Goal: Information Seeking & Learning: Find specific fact

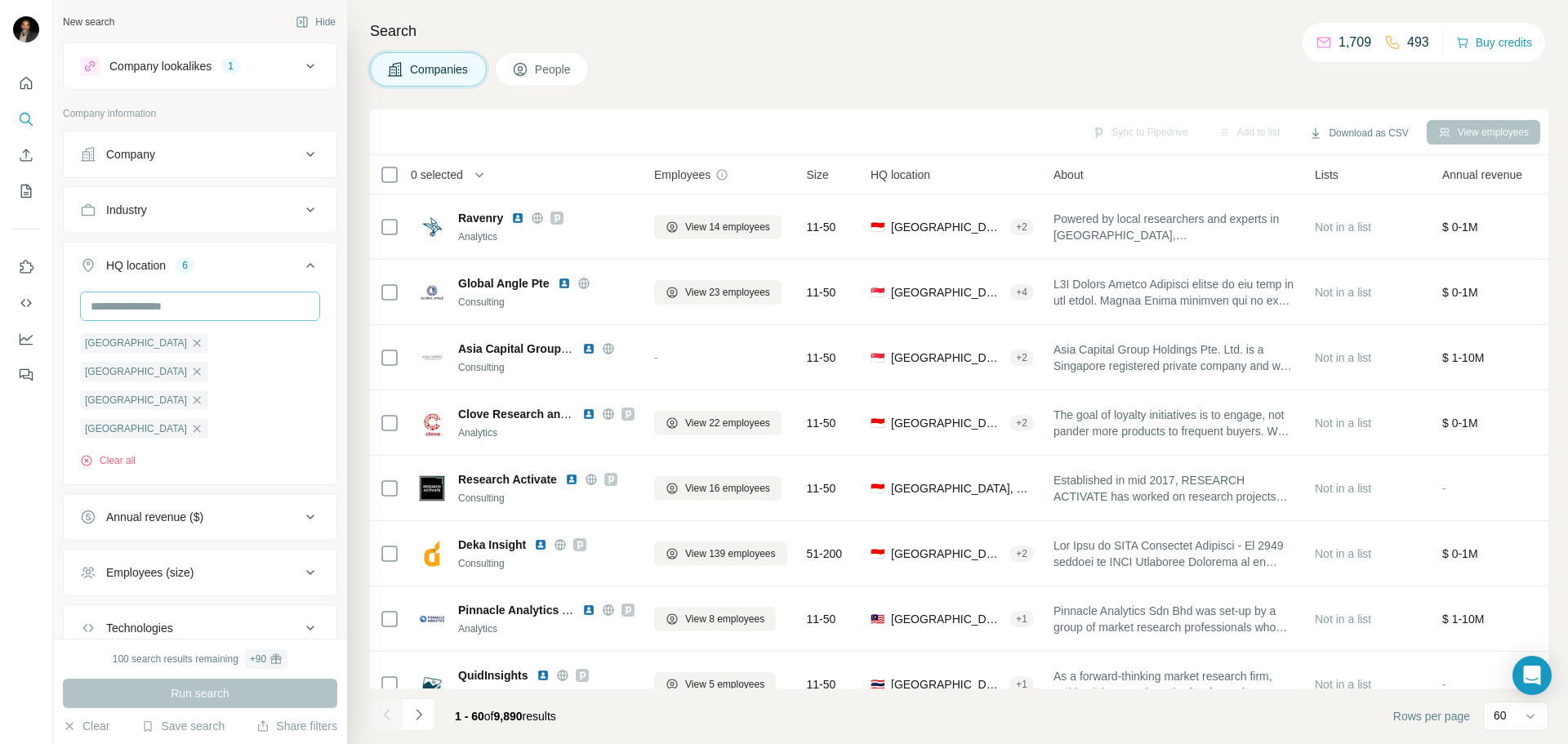
scroll to position [2451, 0]
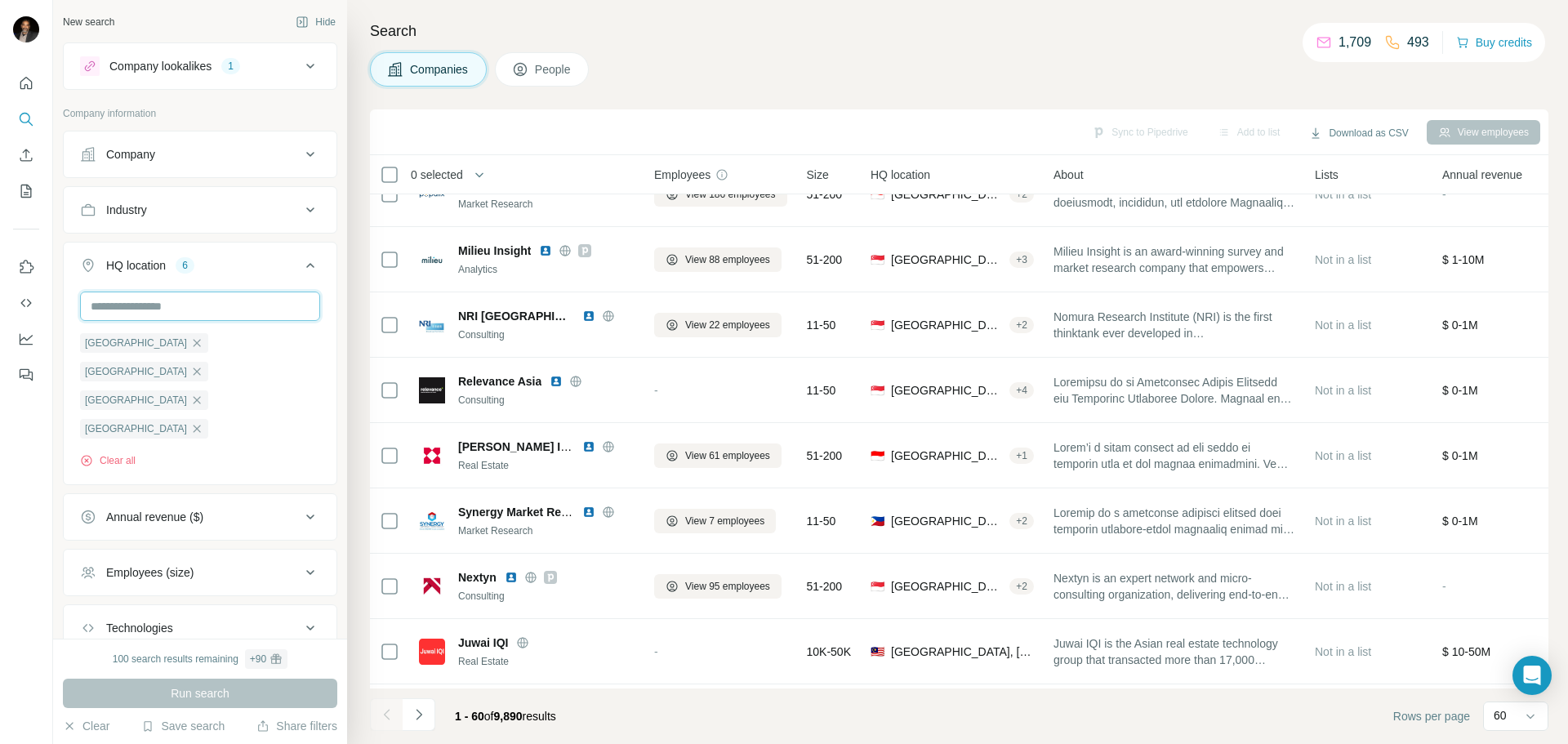
click at [162, 309] on input "text" at bounding box center [199, 306] width 240 height 29
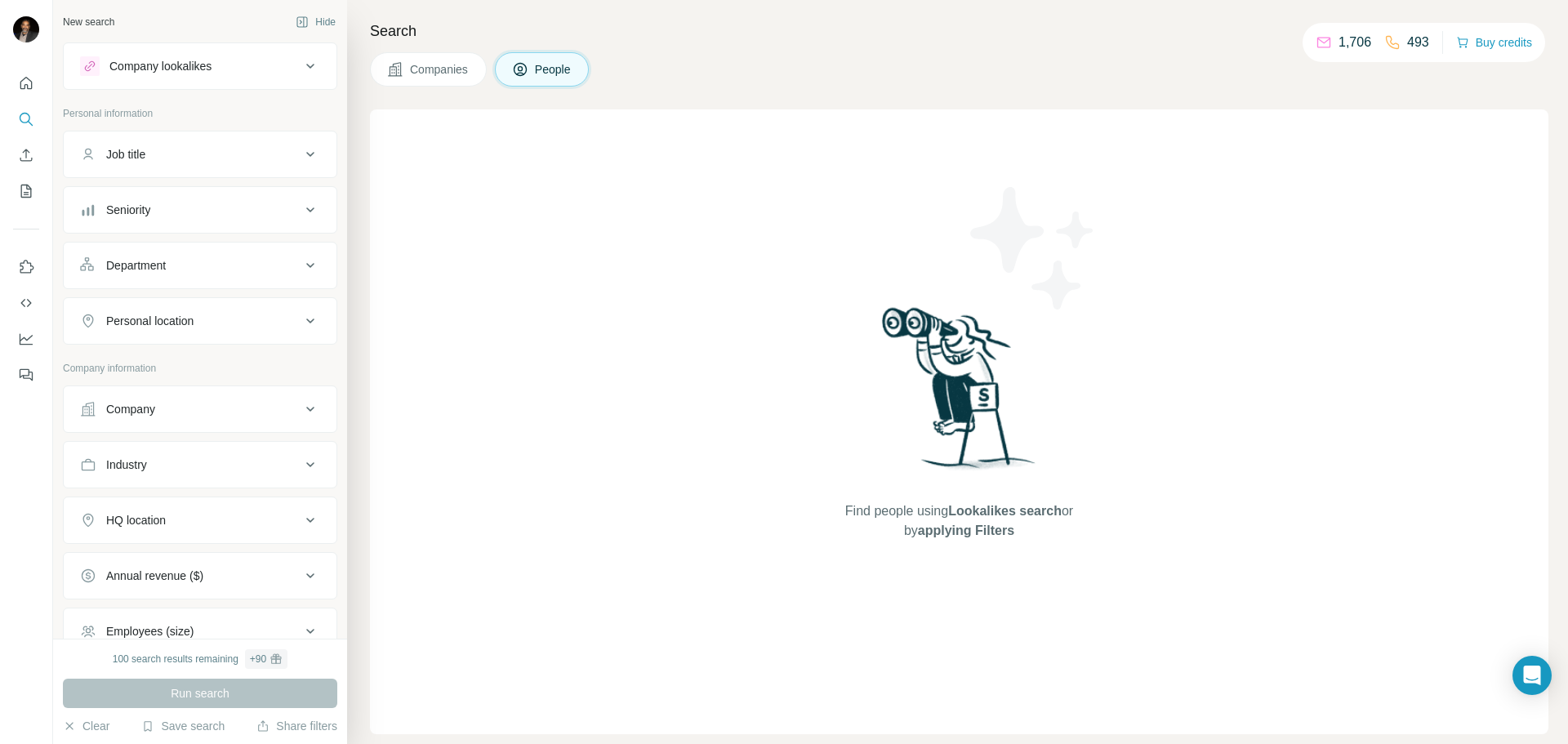
click at [215, 323] on div "Personal location" at bounding box center [189, 321] width 220 height 16
click at [205, 353] on input "text" at bounding box center [199, 362] width 240 height 29
type input "****"
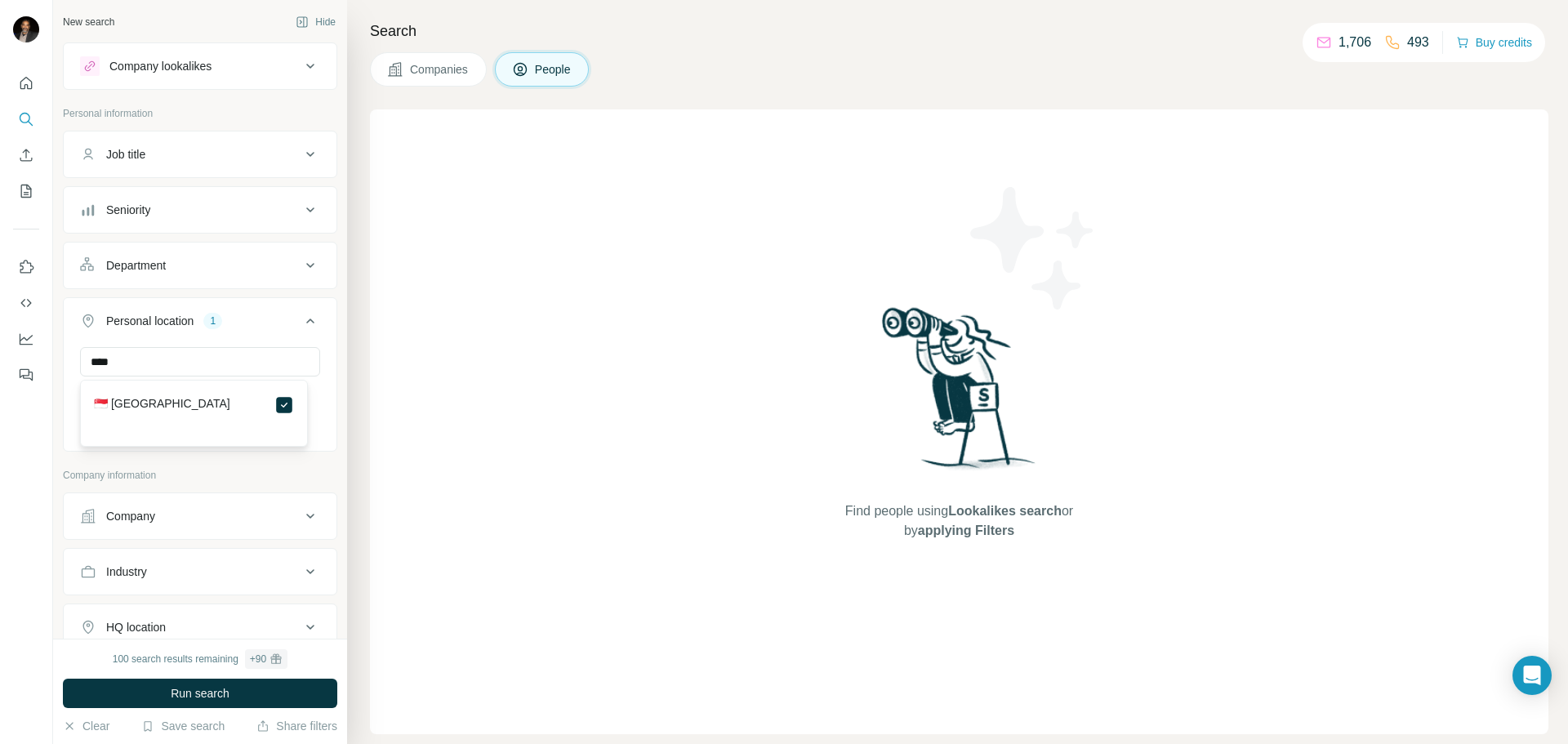
click at [417, 502] on div "Find people using Lookalikes search or by applying Filters" at bounding box center [958, 422] width 1178 height 625
click at [228, 63] on div "Company lookalikes" at bounding box center [189, 66] width 220 height 20
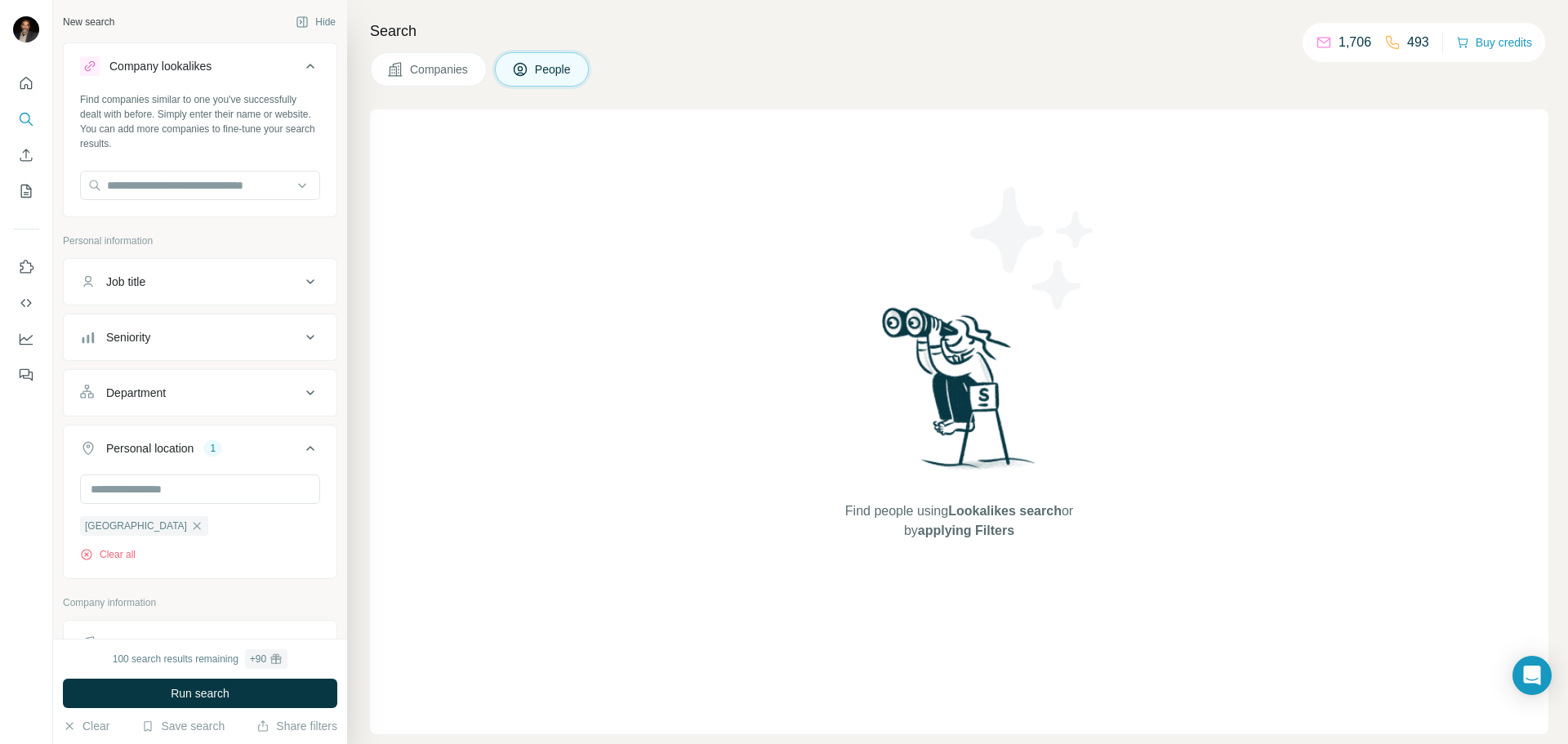
click at [259, 61] on div "Company lookalikes" at bounding box center [189, 66] width 220 height 20
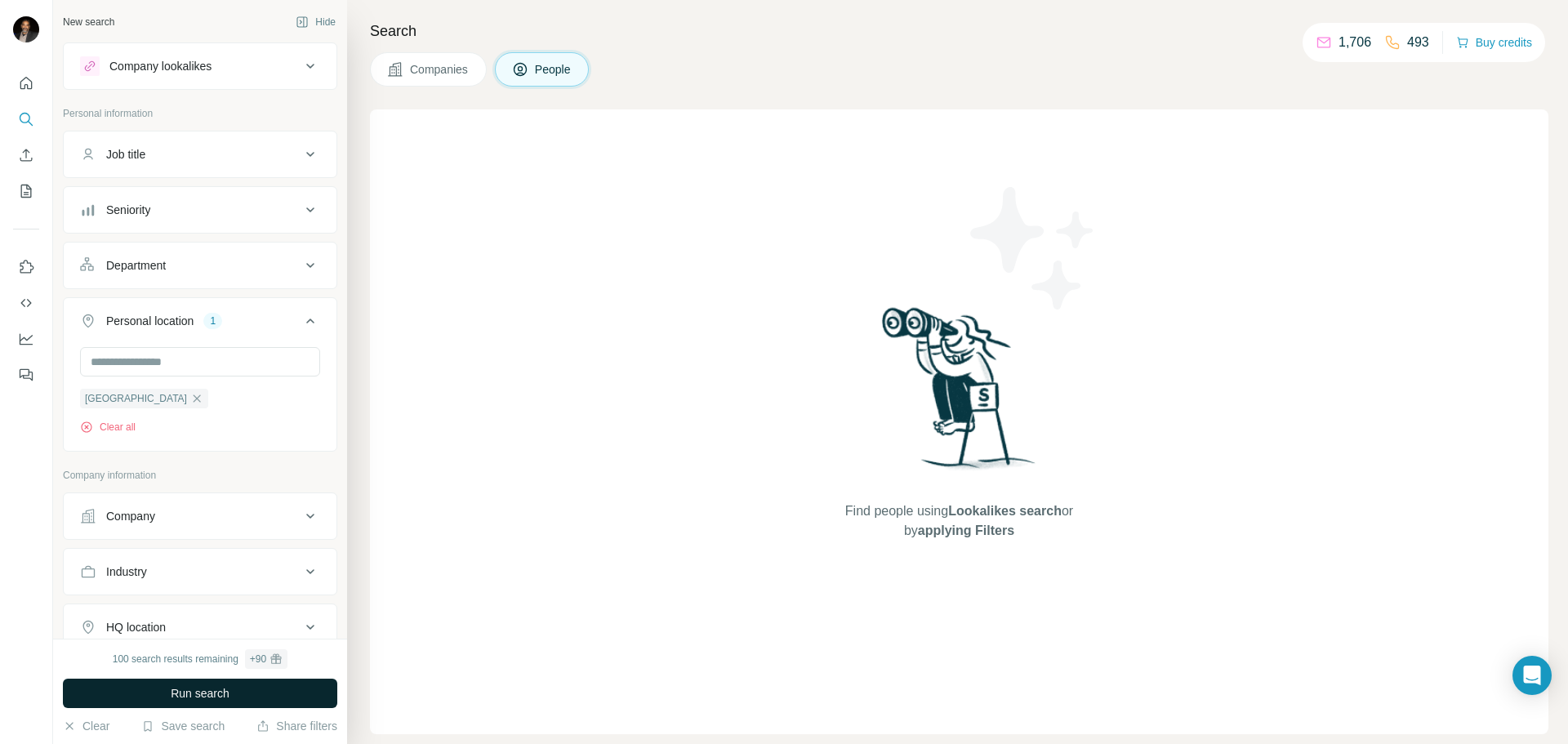
click at [219, 701] on span "Run search" at bounding box center [199, 693] width 59 height 16
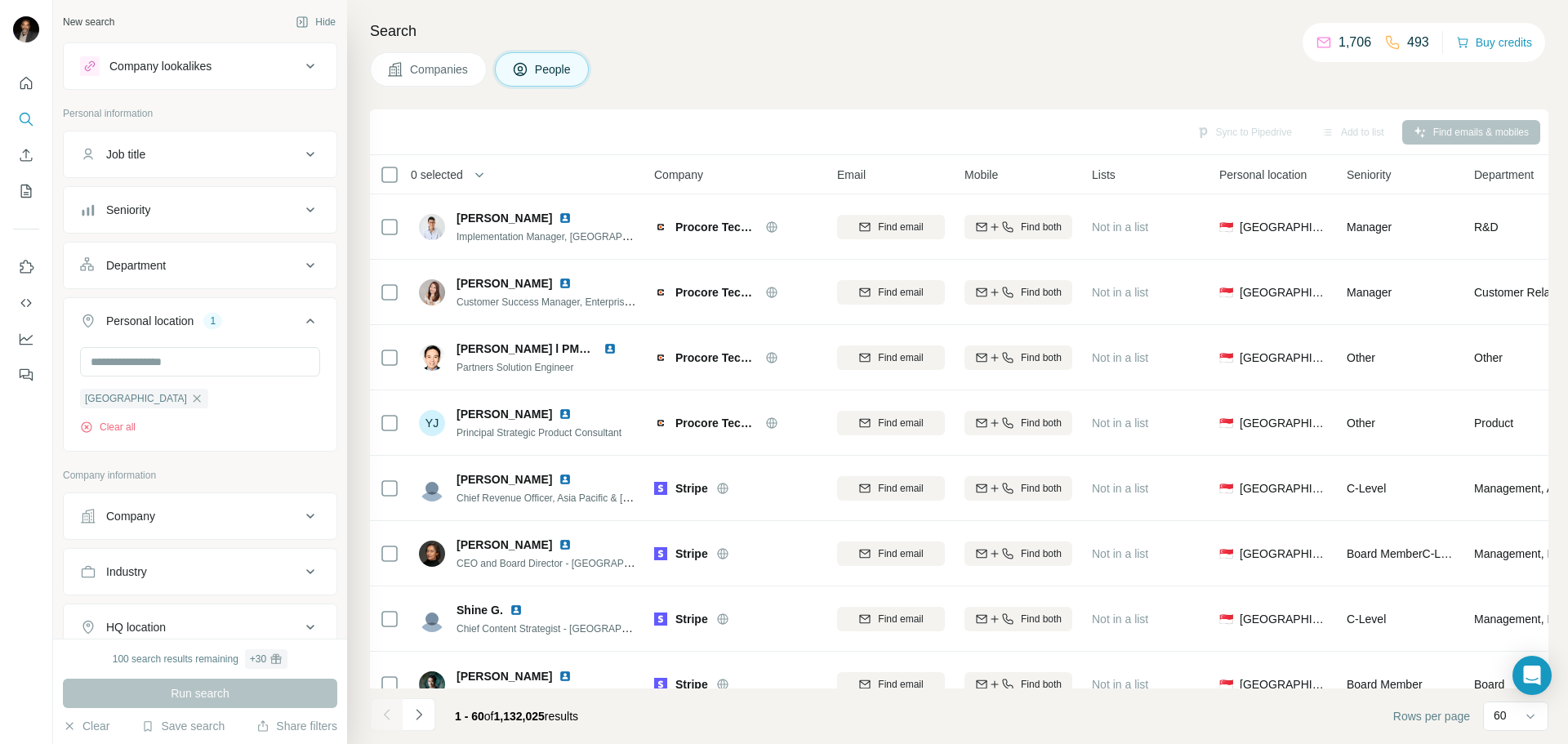
click at [245, 524] on div "Company" at bounding box center [189, 517] width 220 height 16
click at [203, 596] on input "text" at bounding box center [199, 588] width 240 height 29
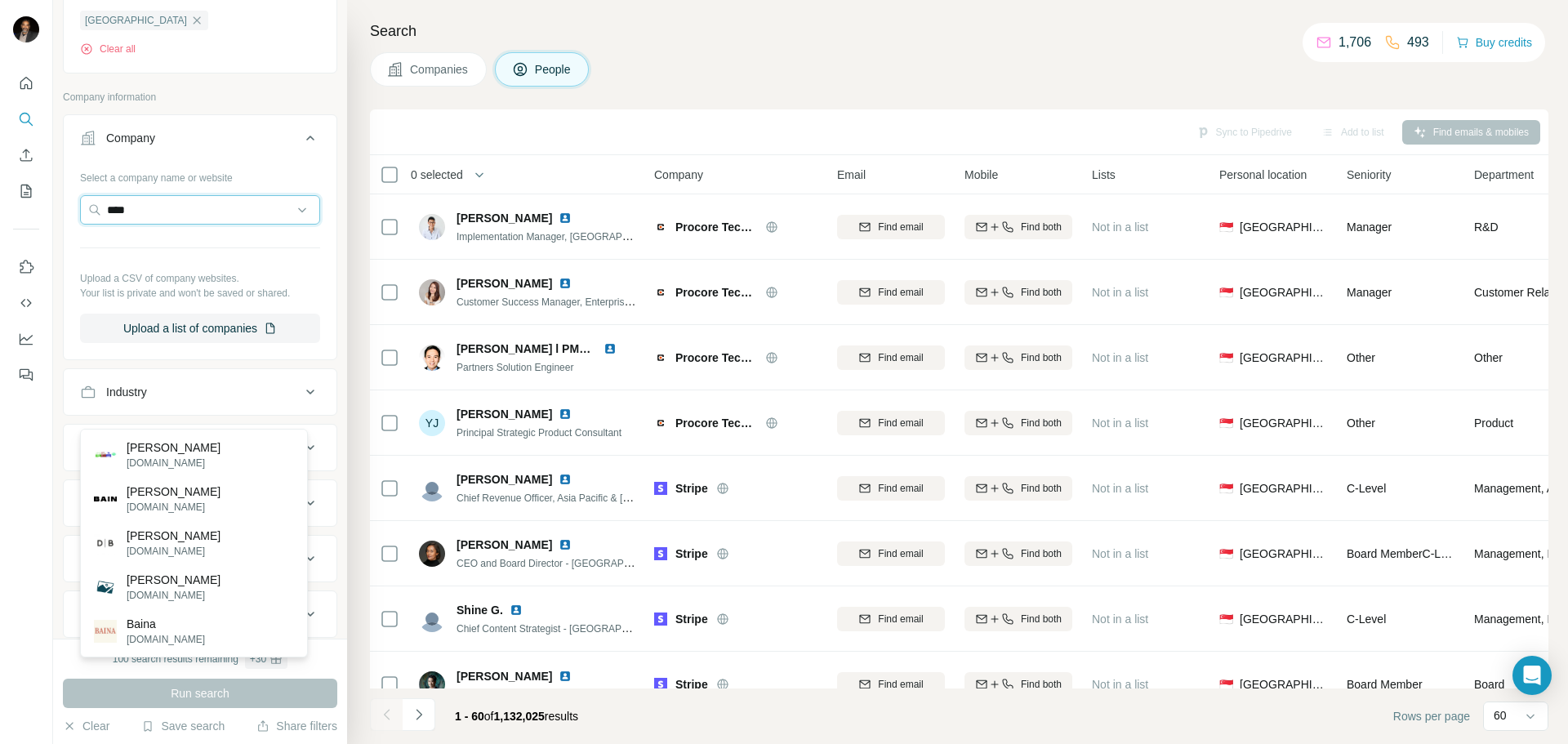
scroll to position [409, 0]
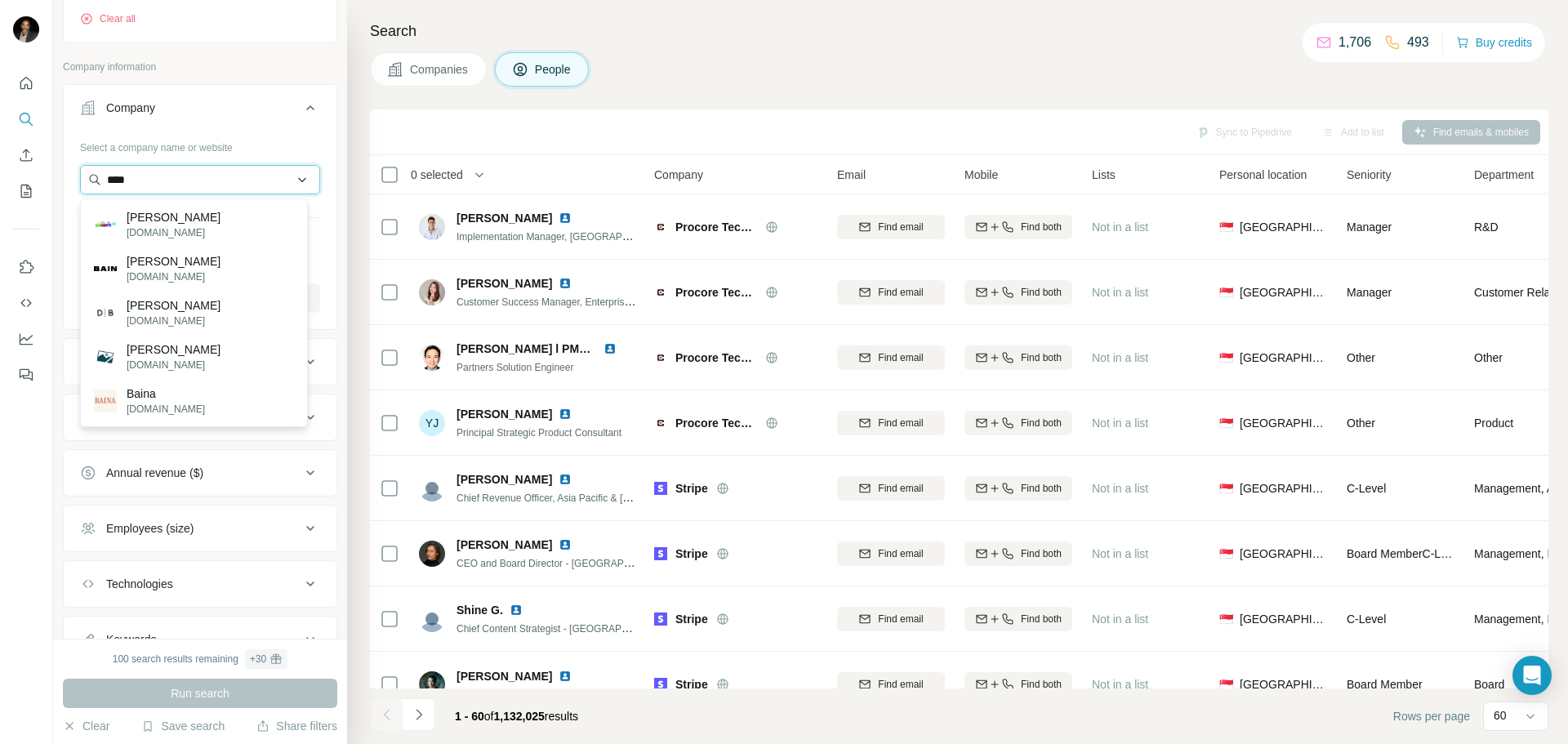
type input "****"
click at [303, 134] on button "Company" at bounding box center [199, 111] width 273 height 45
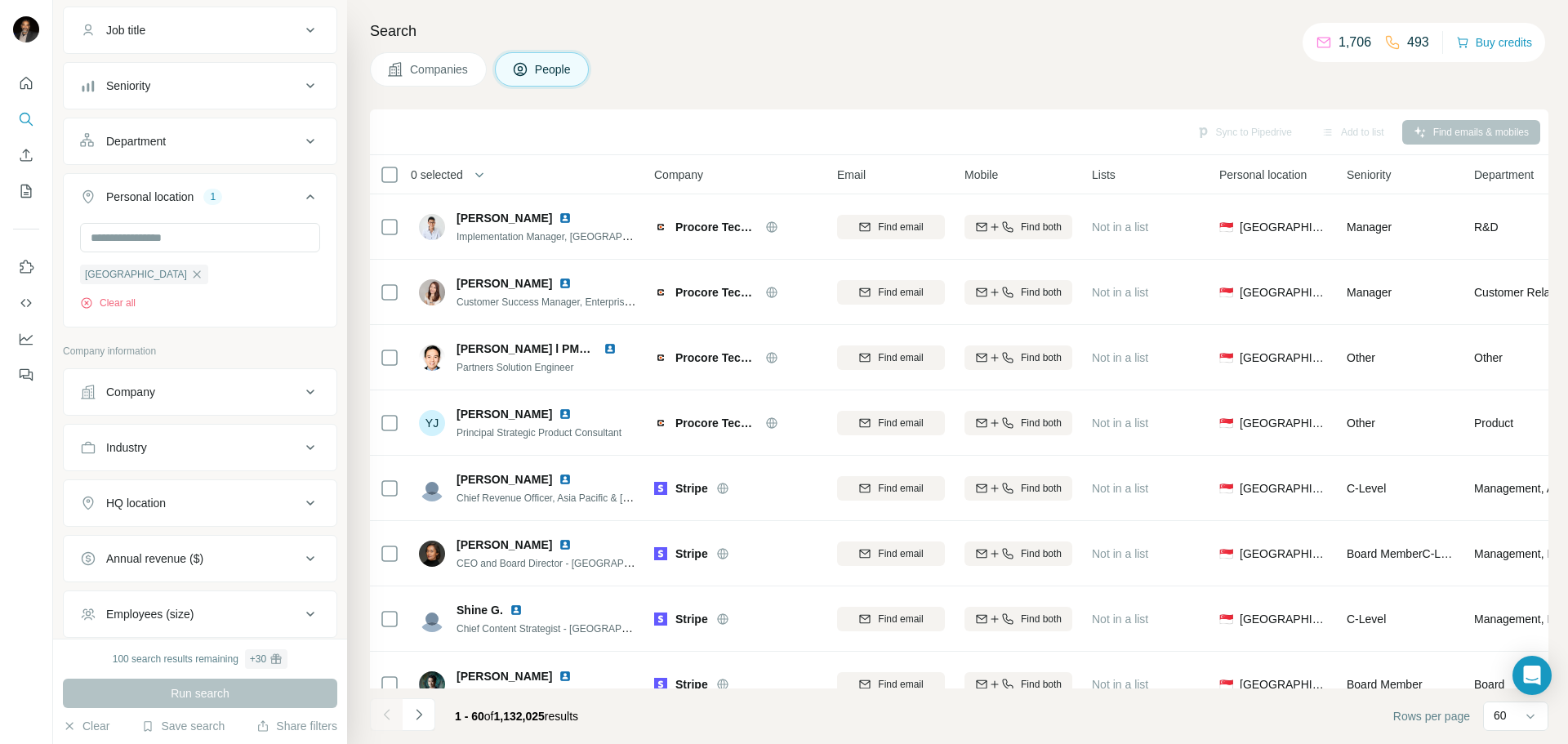
scroll to position [118, 0]
click at [211, 402] on div "Company" at bounding box center [189, 399] width 220 height 16
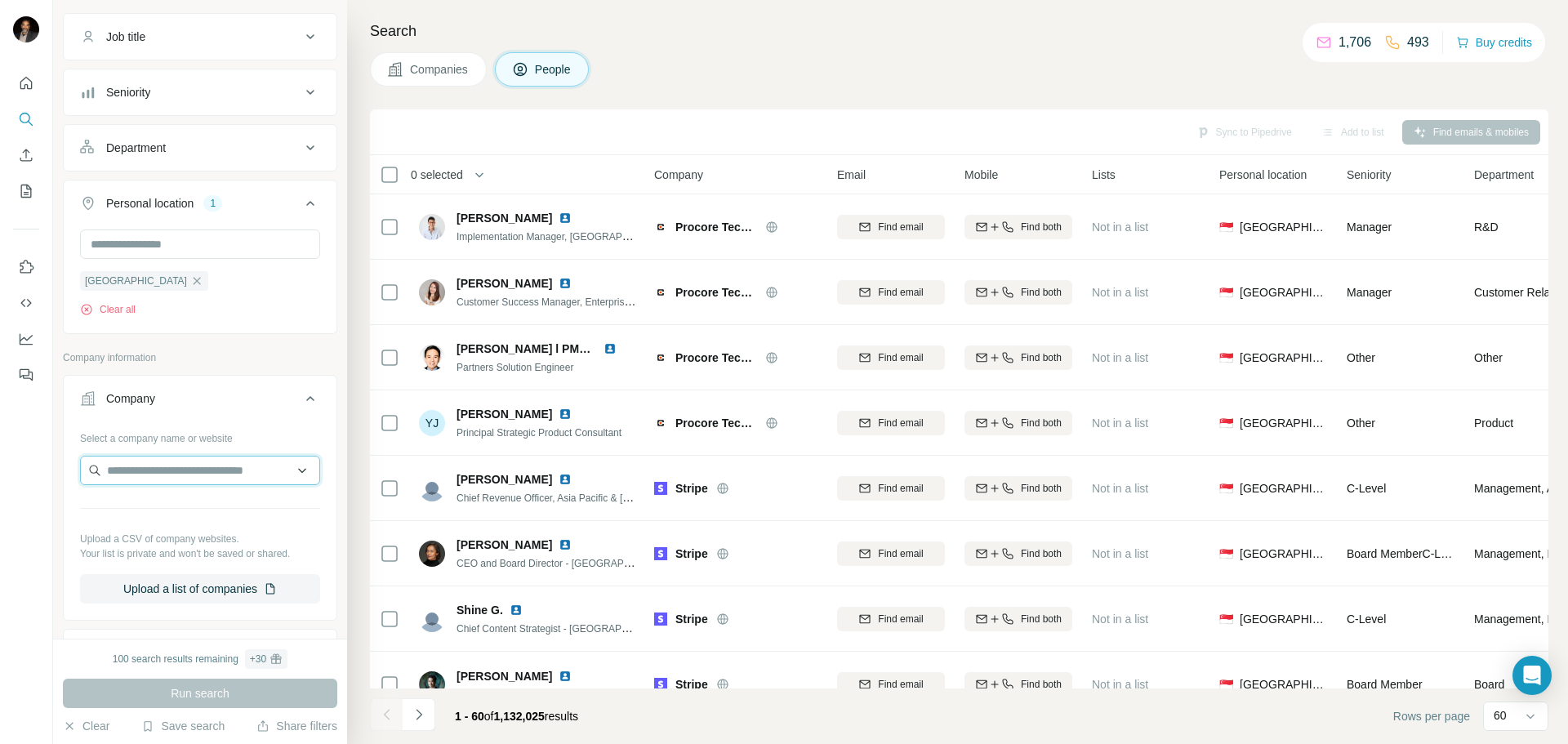
click at [196, 468] on input "text" at bounding box center [199, 470] width 240 height 29
click at [210, 258] on input "text" at bounding box center [199, 244] width 240 height 29
click at [261, 207] on div "Personal location 1" at bounding box center [189, 203] width 220 height 16
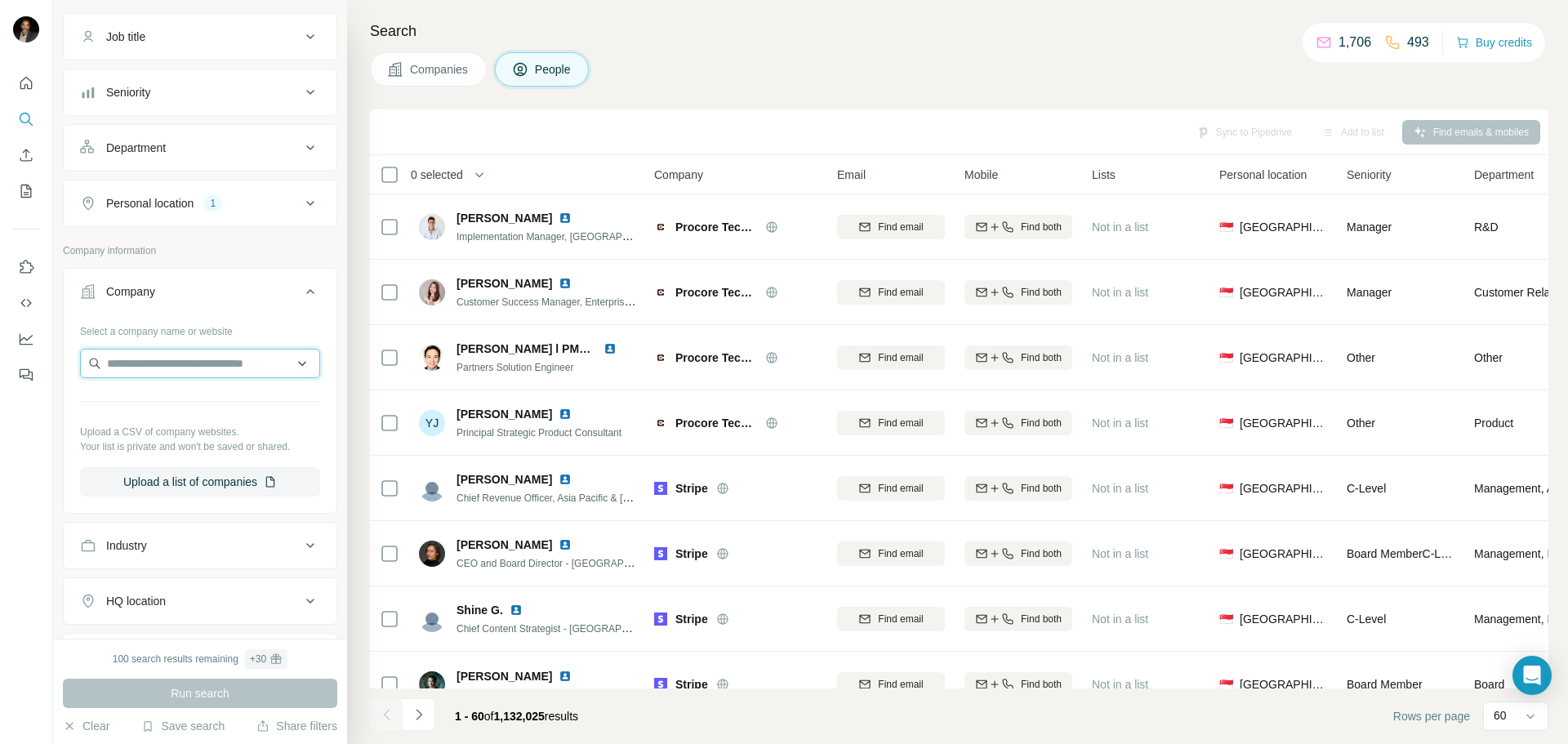
click at [177, 361] on input "text" at bounding box center [199, 363] width 240 height 29
paste input "**********"
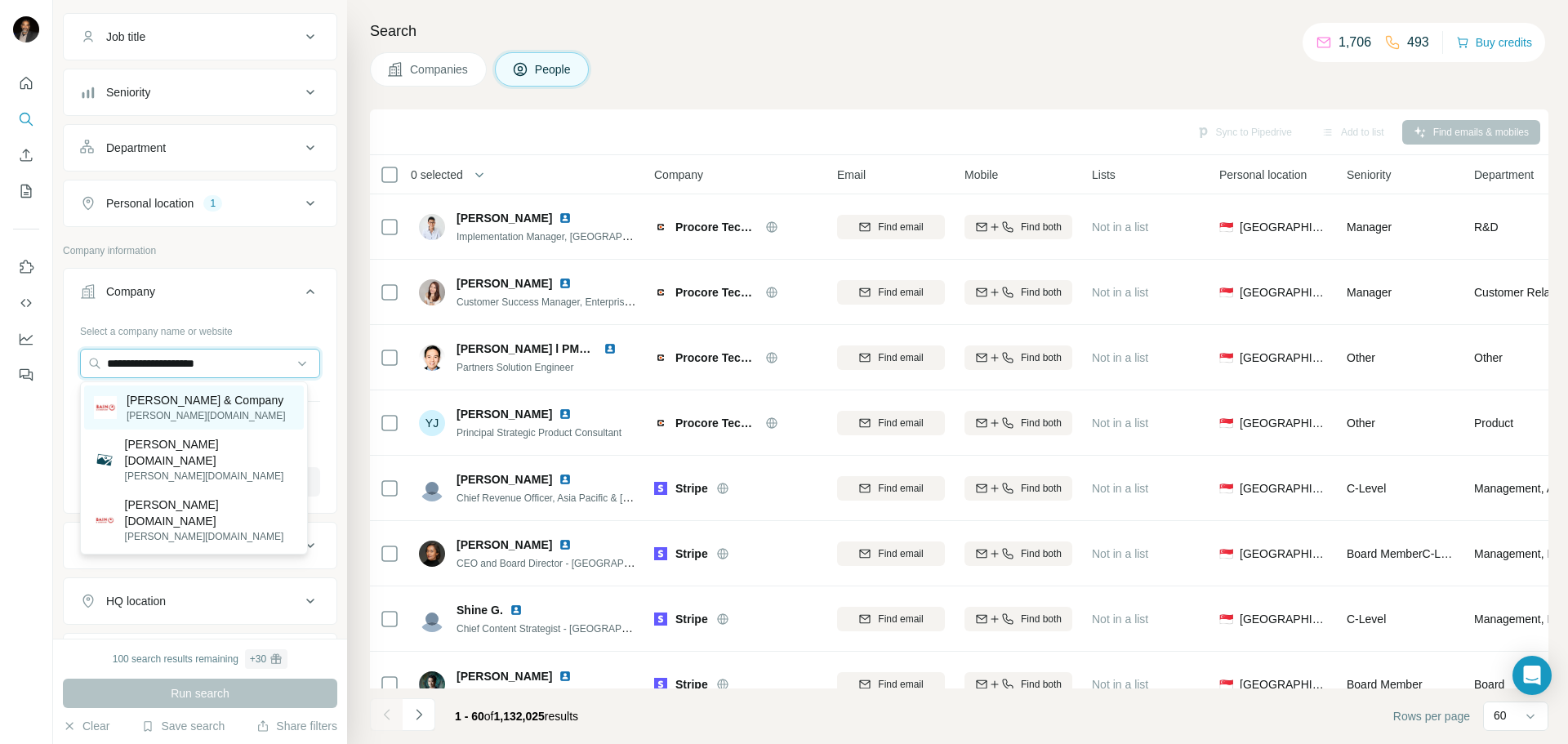
type input "**********"
click at [188, 403] on p "Bain & Company" at bounding box center [207, 401] width 159 height 16
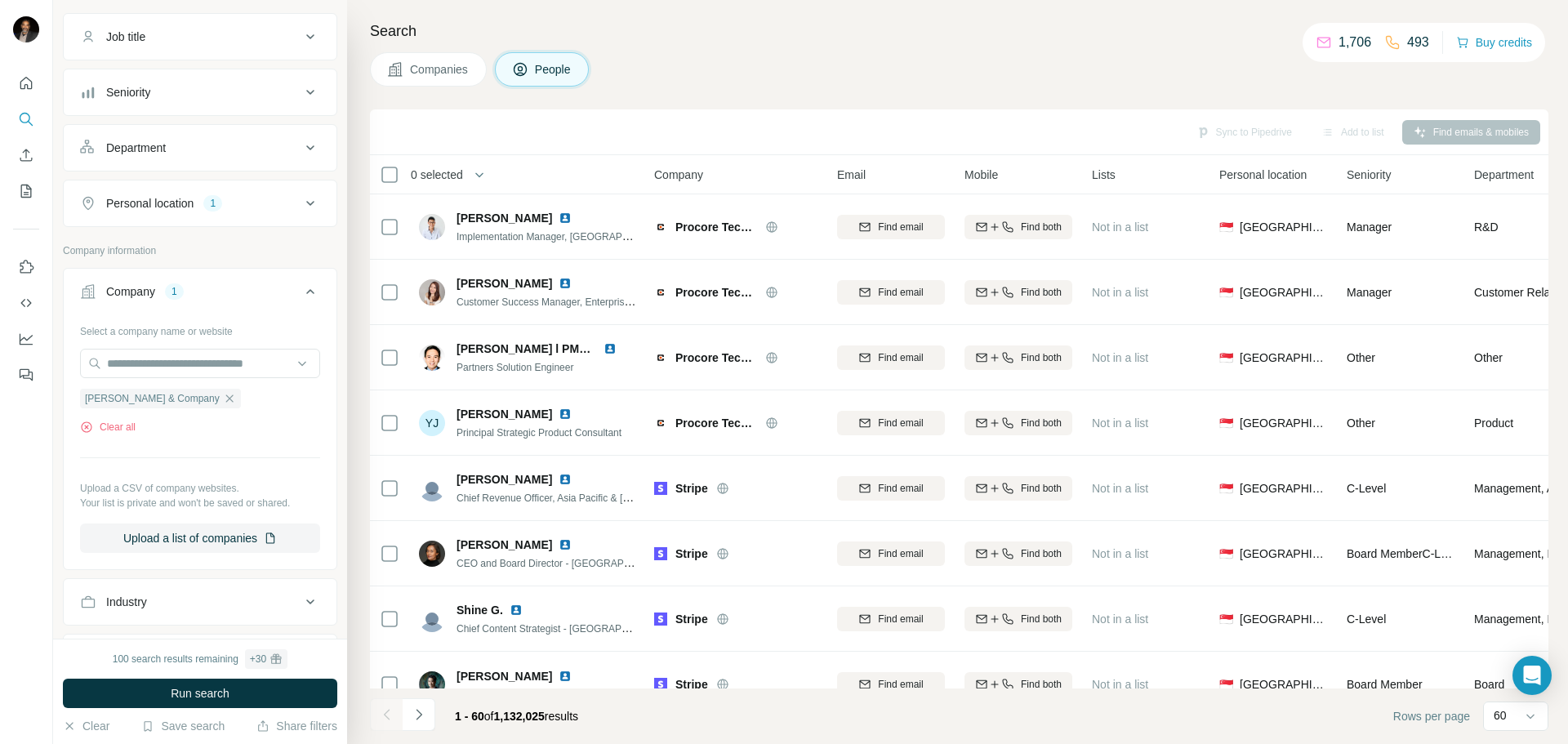
click at [211, 686] on span "Run search" at bounding box center [199, 693] width 59 height 16
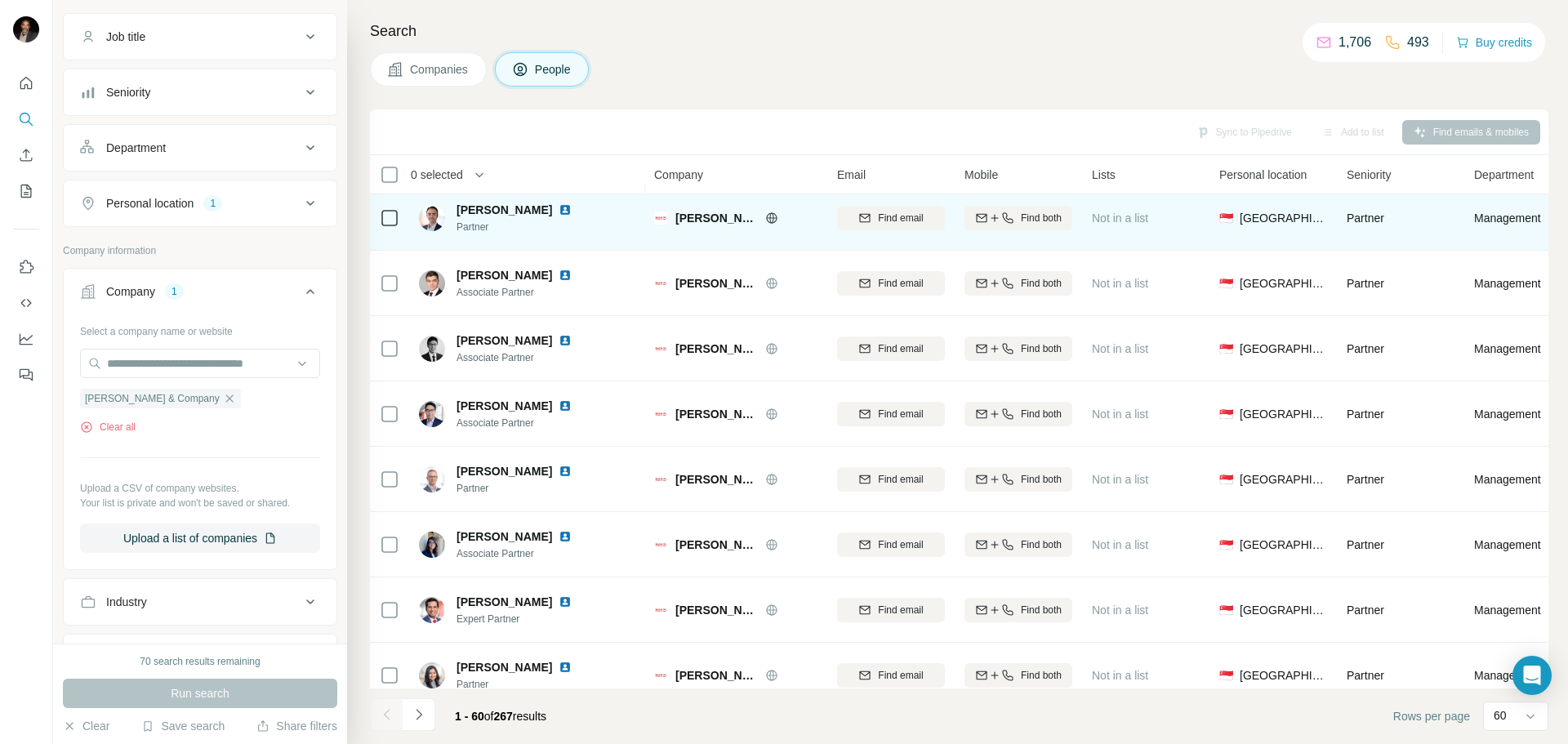
scroll to position [490, 0]
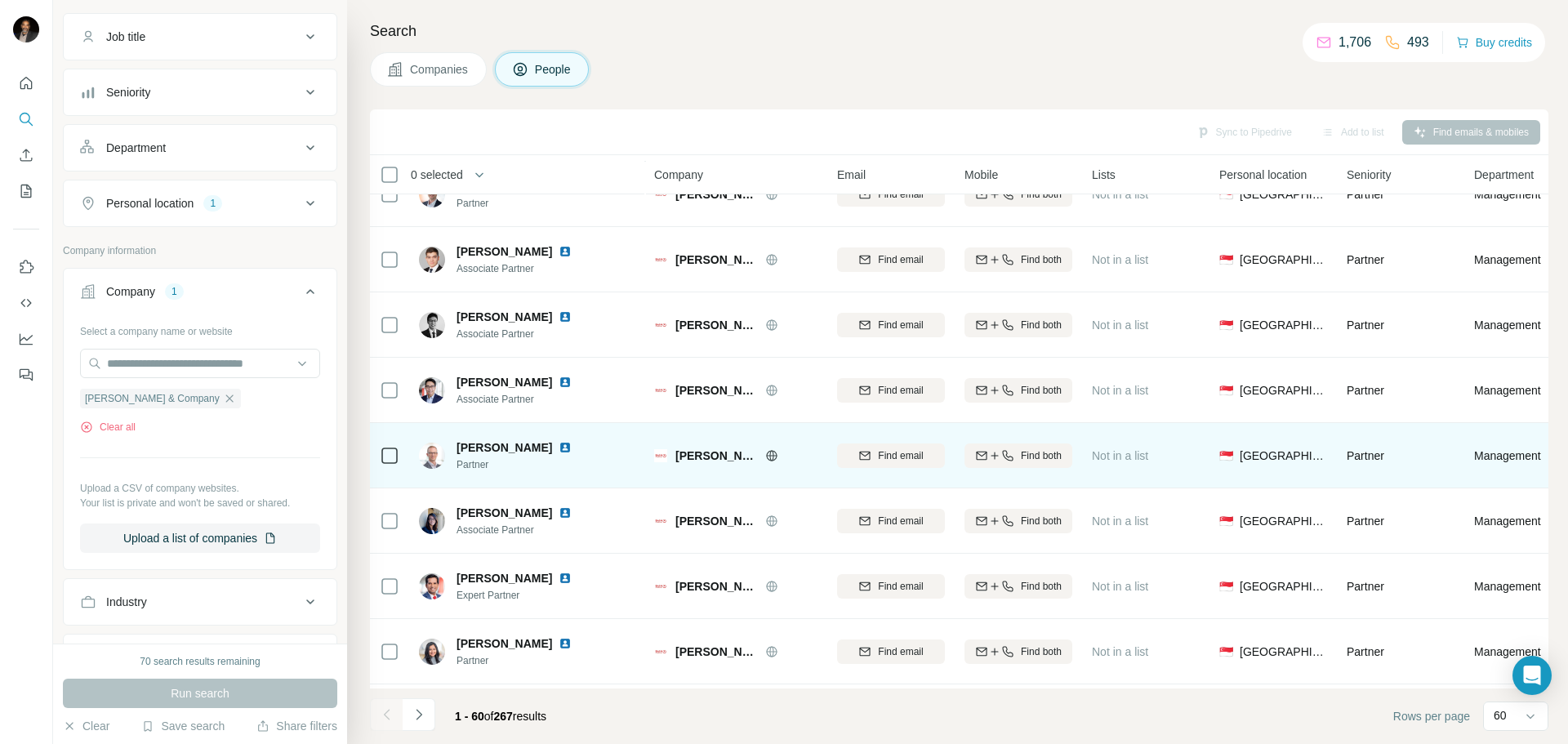
click at [572, 445] on img at bounding box center [565, 448] width 13 height 13
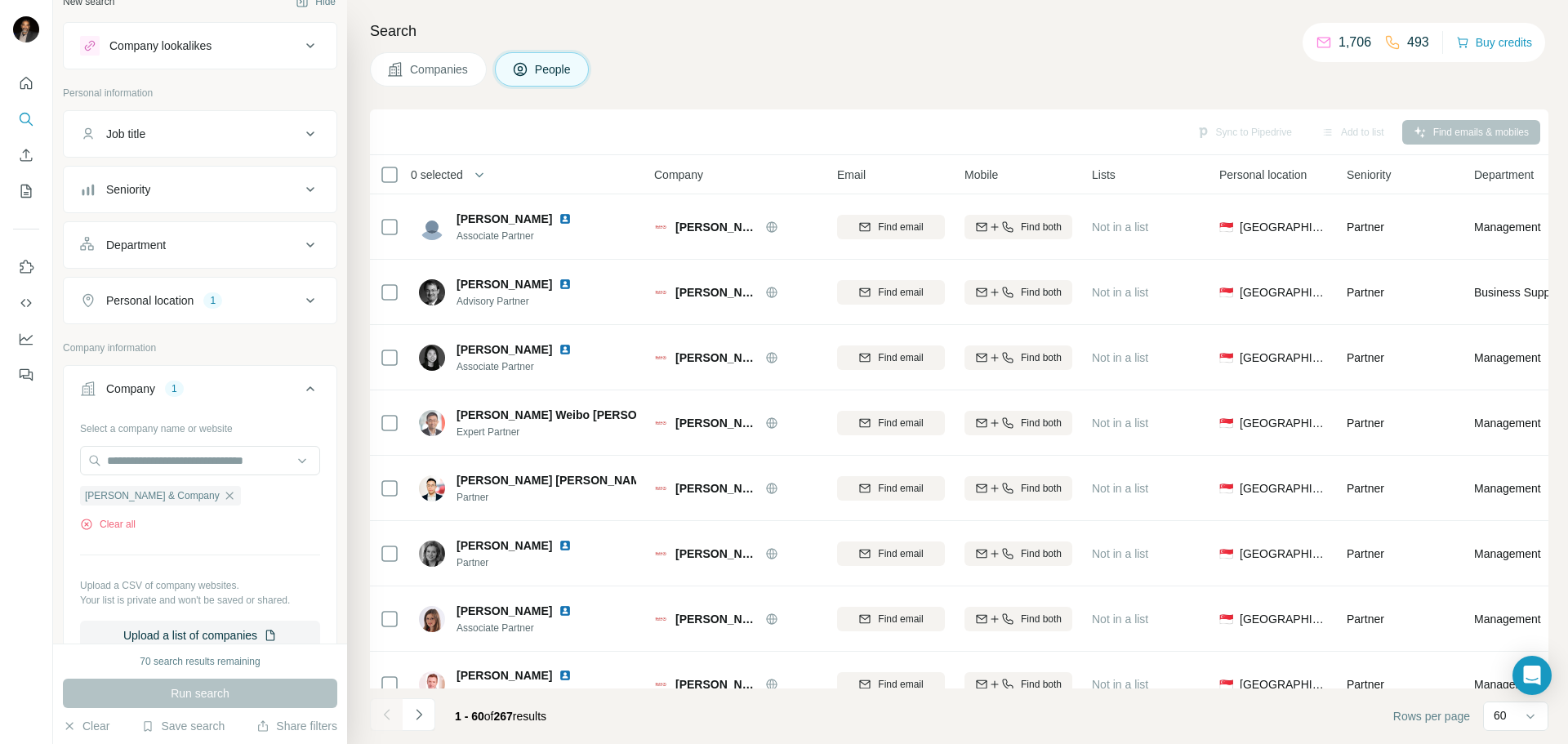
scroll to position [0, 0]
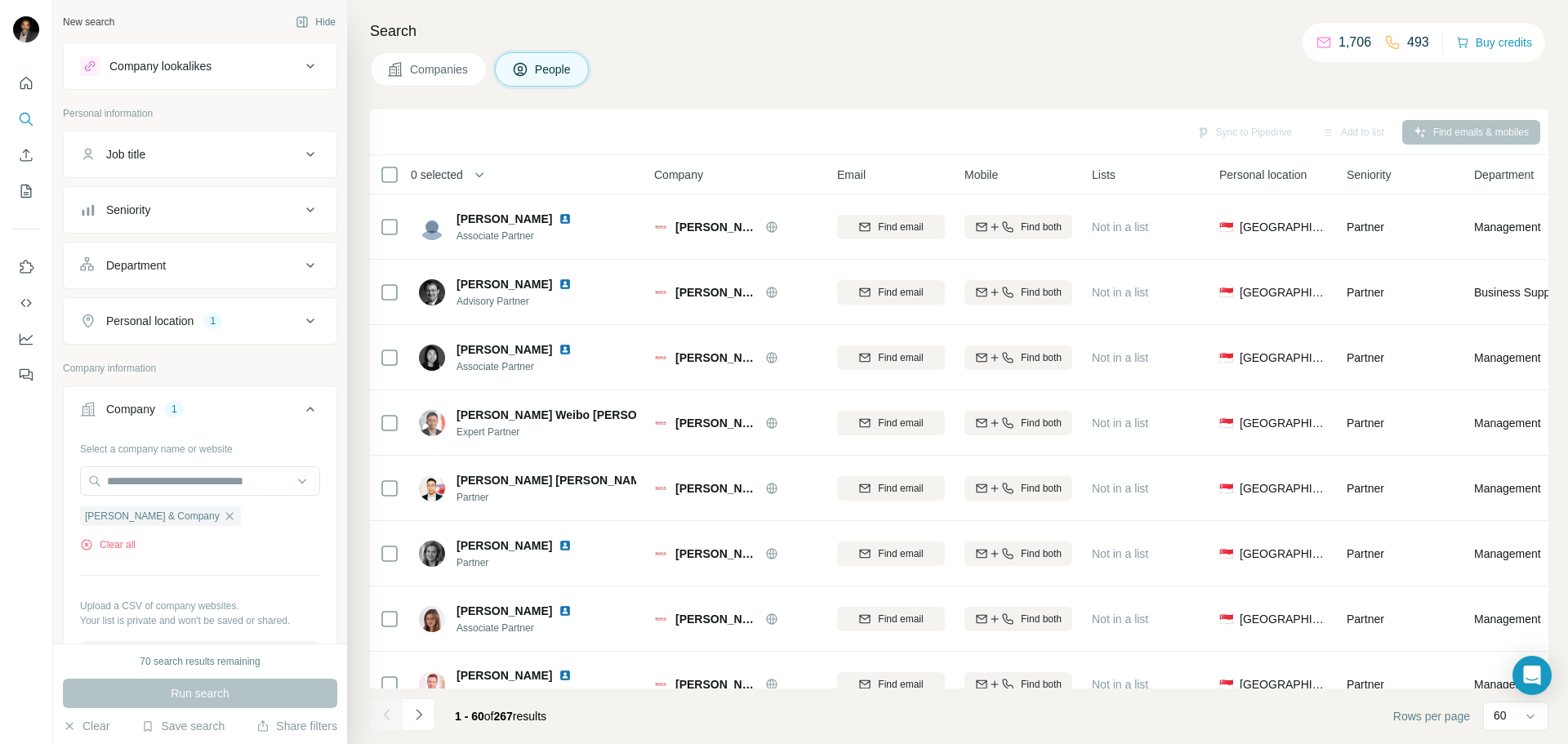
click at [199, 150] on div "Job title" at bounding box center [189, 154] width 220 height 16
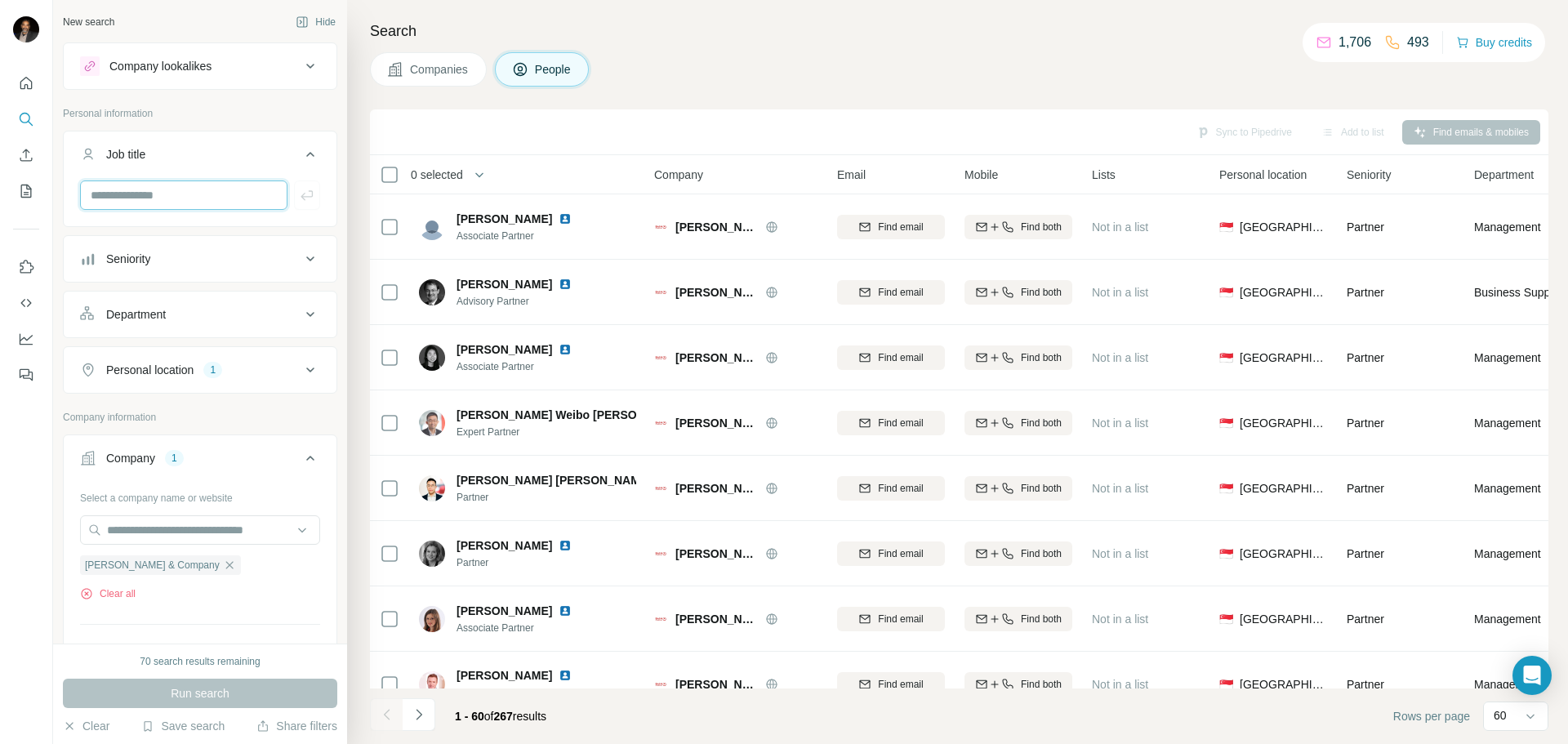
click at [187, 197] on input "text" at bounding box center [183, 195] width 207 height 29
type input "********"
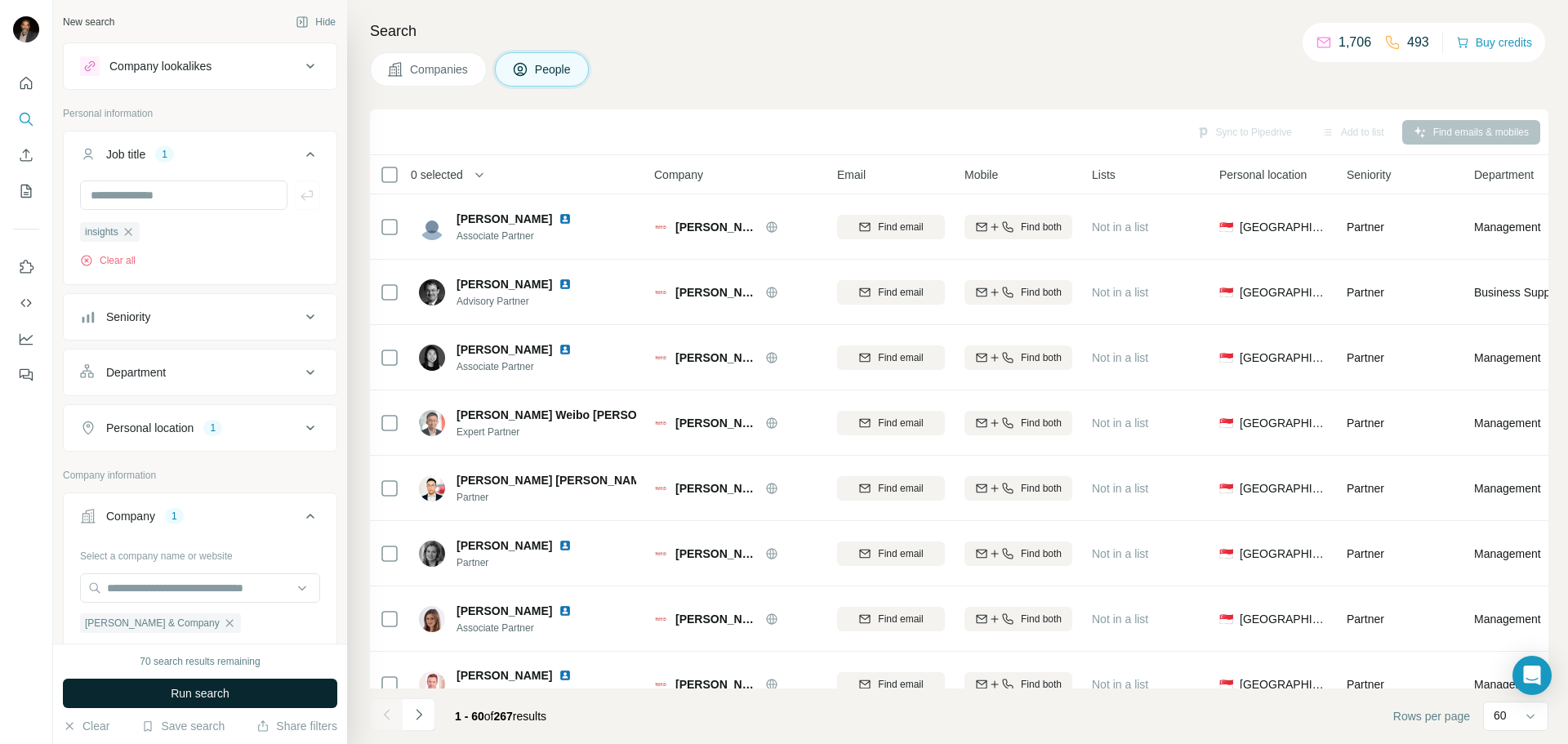
click at [220, 701] on span "Run search" at bounding box center [199, 693] width 59 height 16
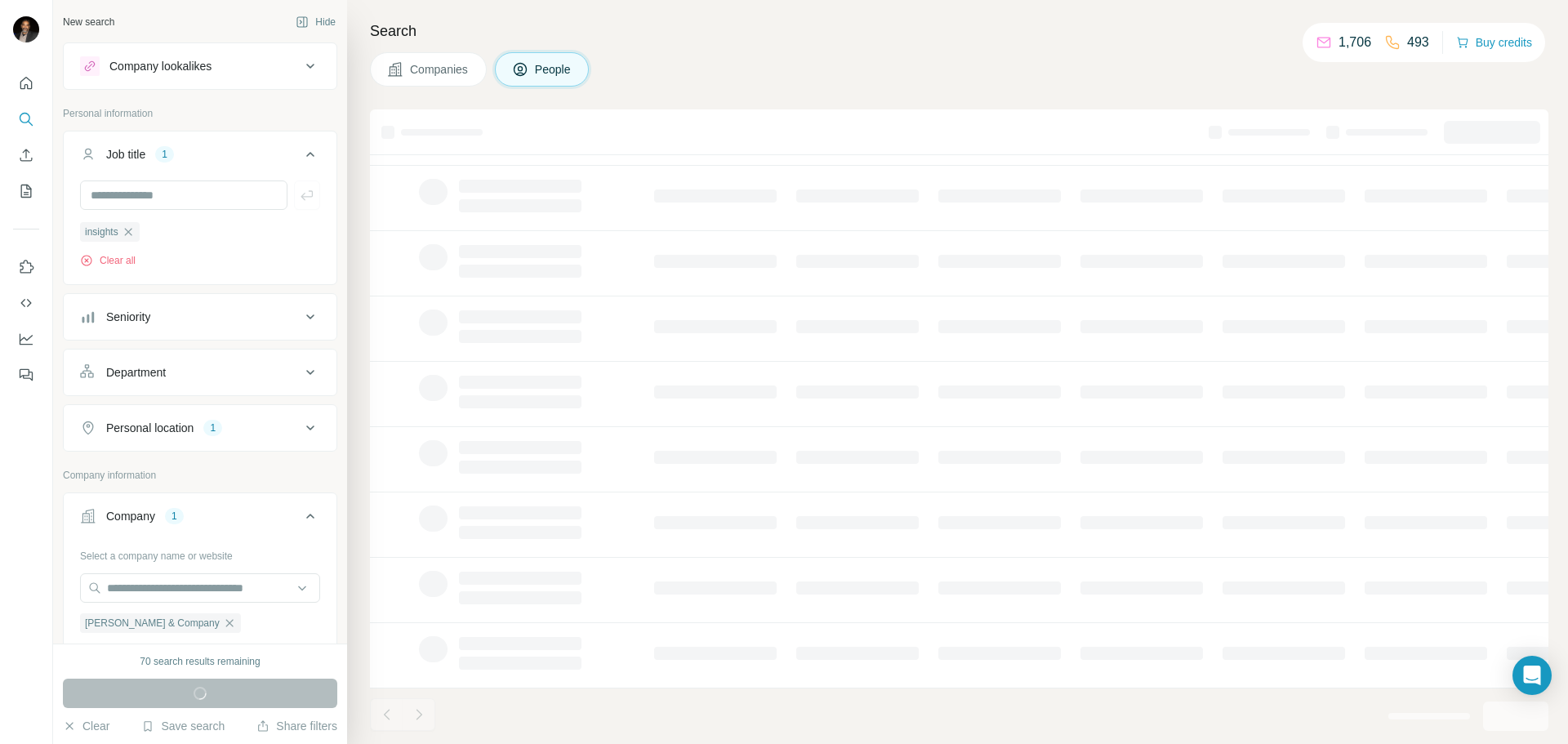
scroll to position [168, 0]
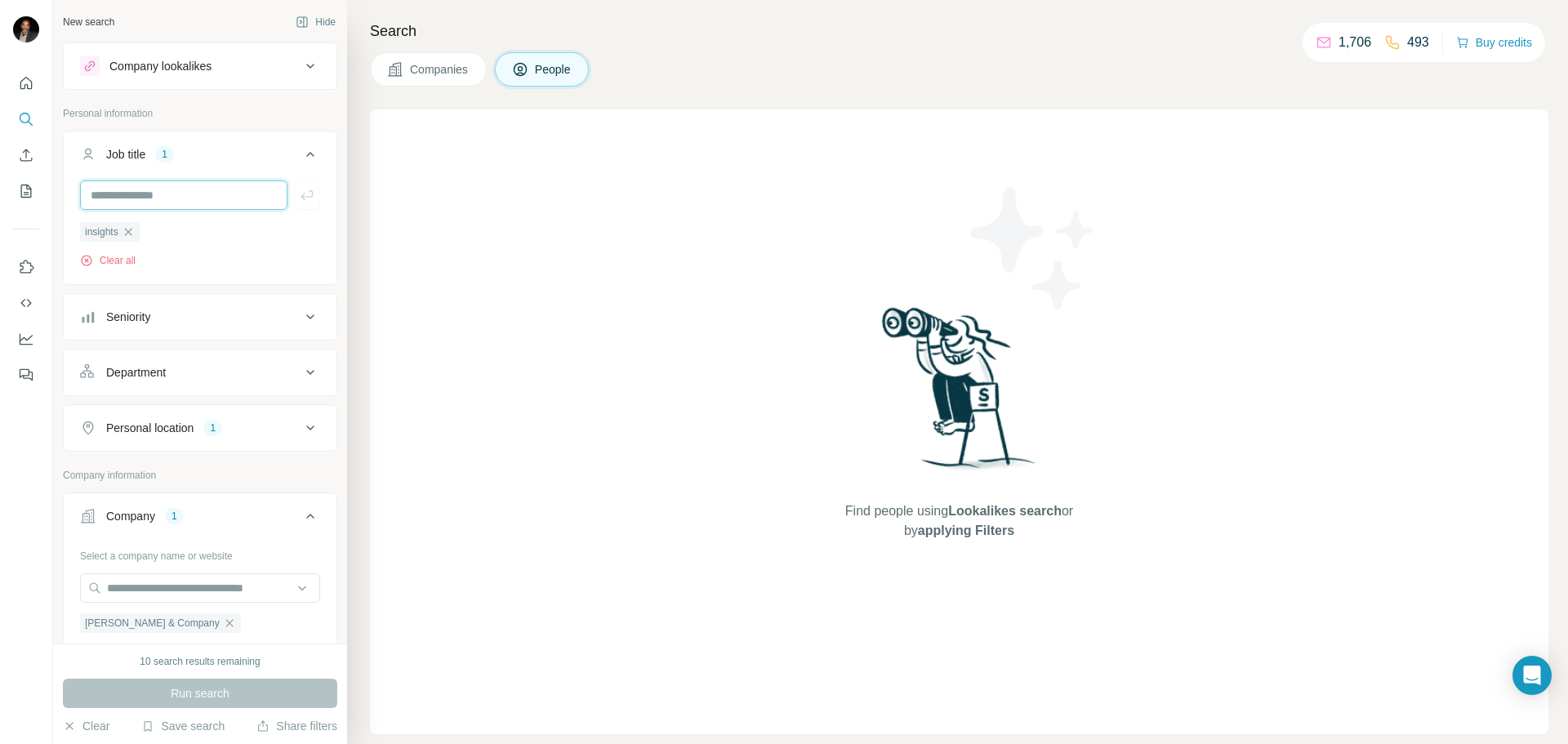
click at [173, 197] on input "text" at bounding box center [183, 195] width 207 height 29
type input "*******"
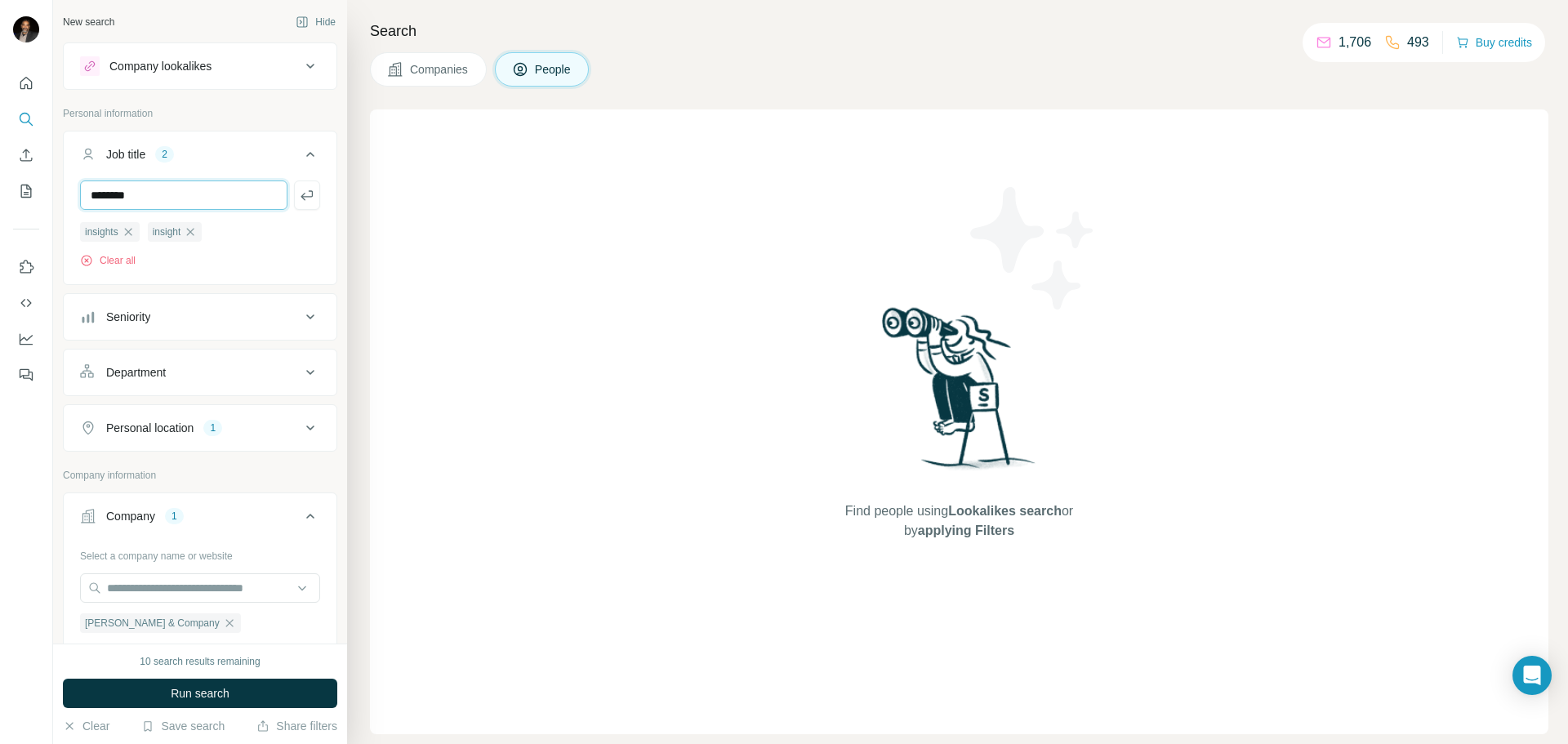
type input "********"
click at [249, 692] on button "Run search" at bounding box center [199, 693] width 274 height 29
click at [129, 232] on icon "button" at bounding box center [128, 232] width 13 height 13
click at [120, 260] on button "Clear all" at bounding box center [107, 260] width 55 height 14
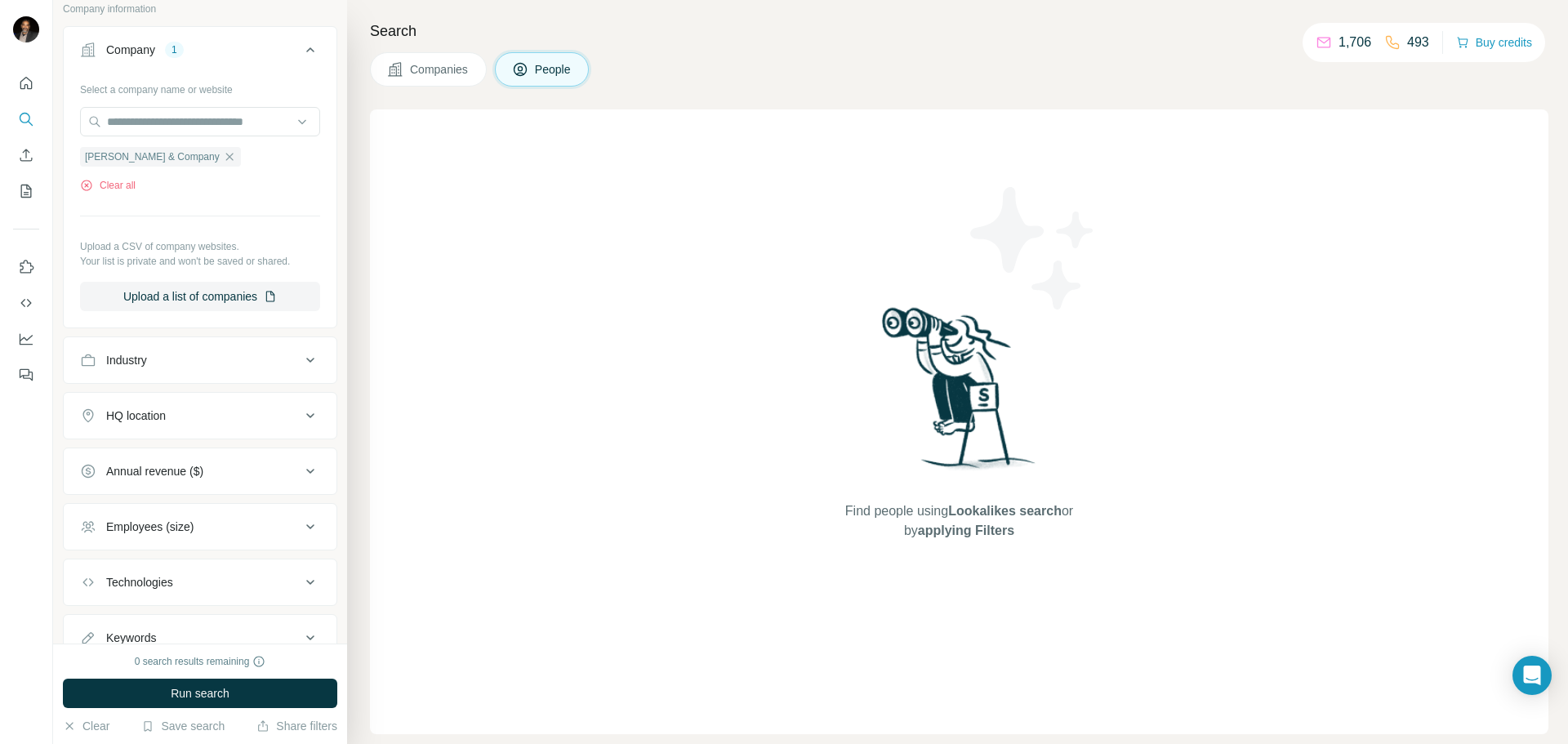
scroll to position [473, 0]
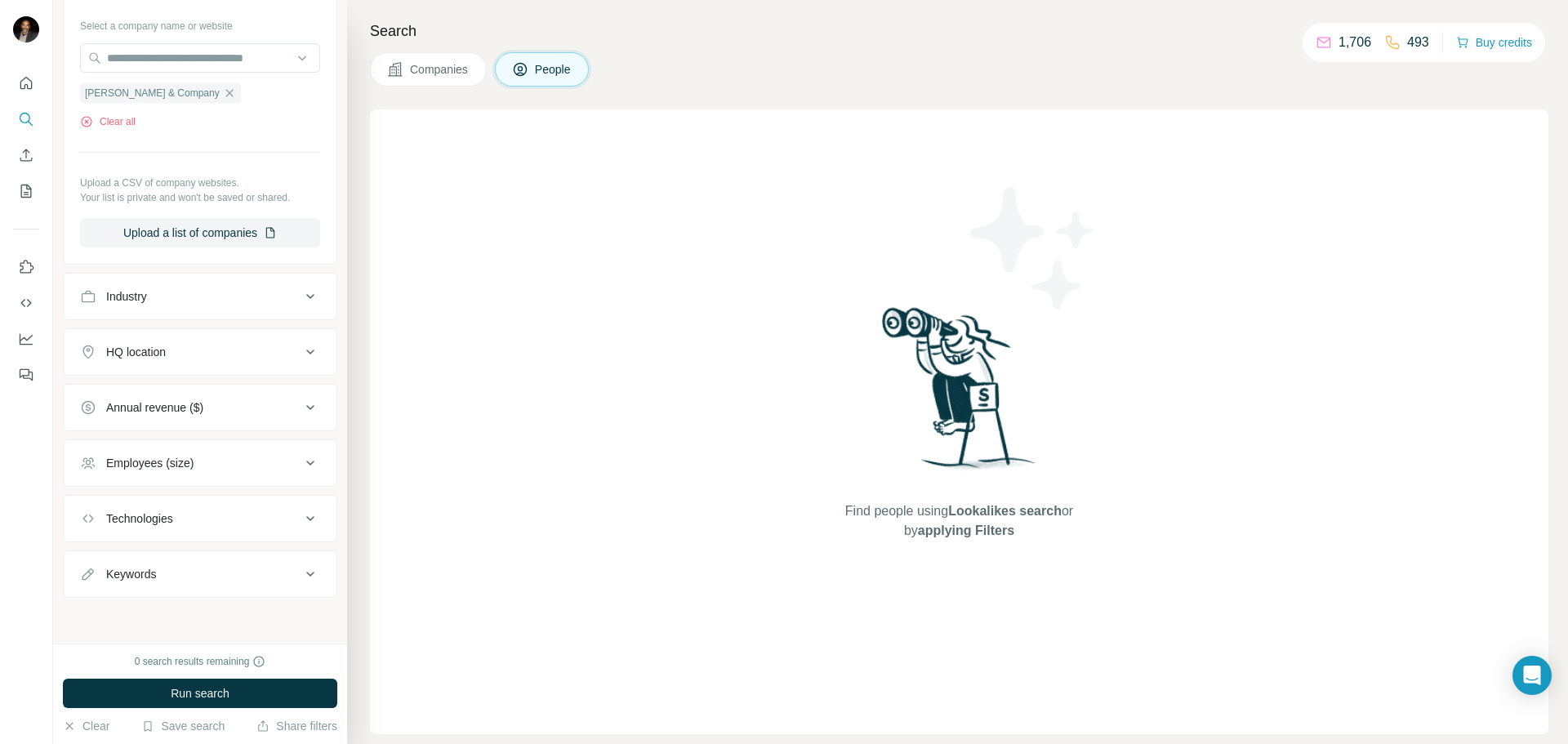
click at [199, 582] on div "Keywords" at bounding box center [189, 575] width 220 height 16
click at [169, 614] on input "text" at bounding box center [183, 614] width 207 height 29
type input "*******"
type input "********"
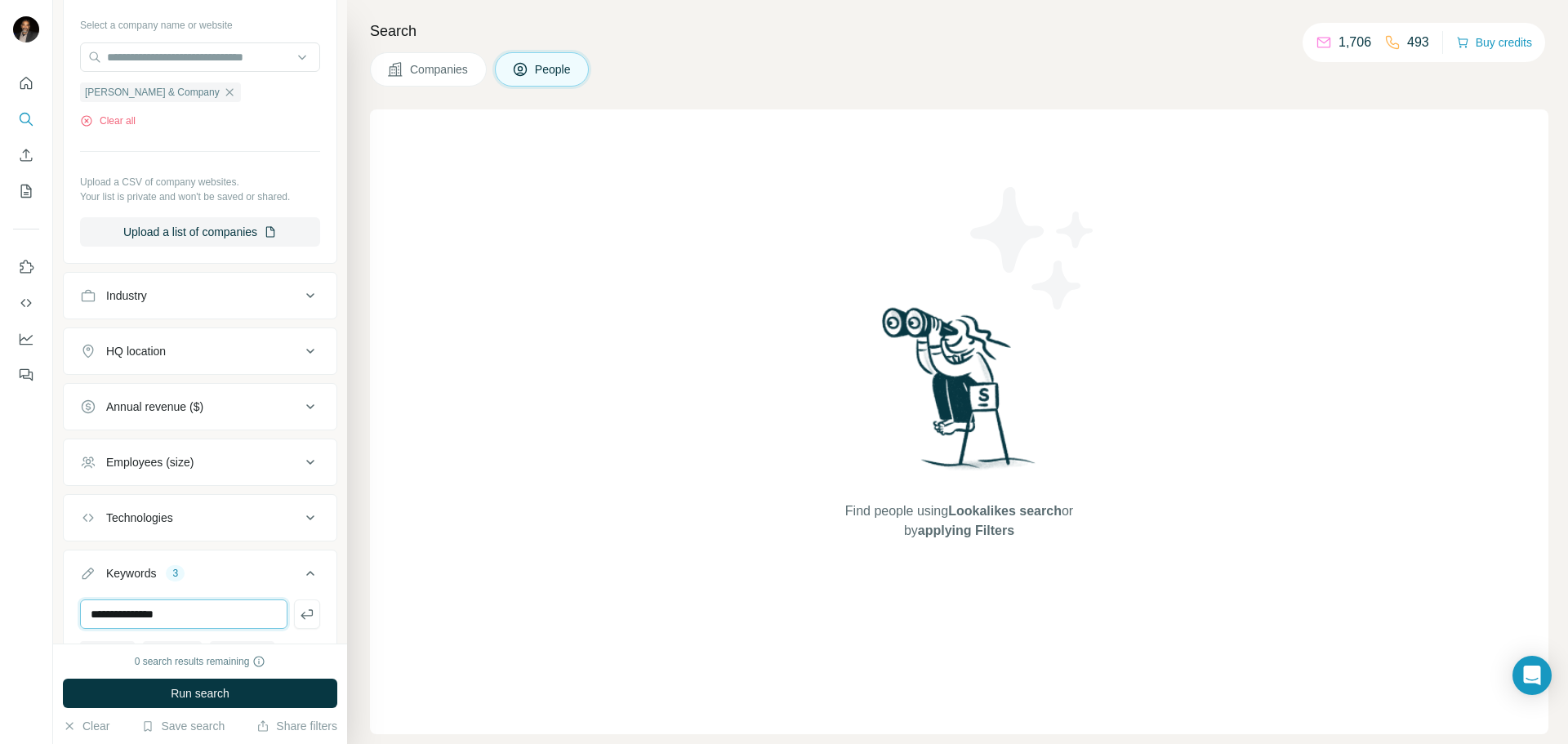
type input "**********"
type input "********"
click at [205, 689] on span "Run search" at bounding box center [199, 693] width 59 height 16
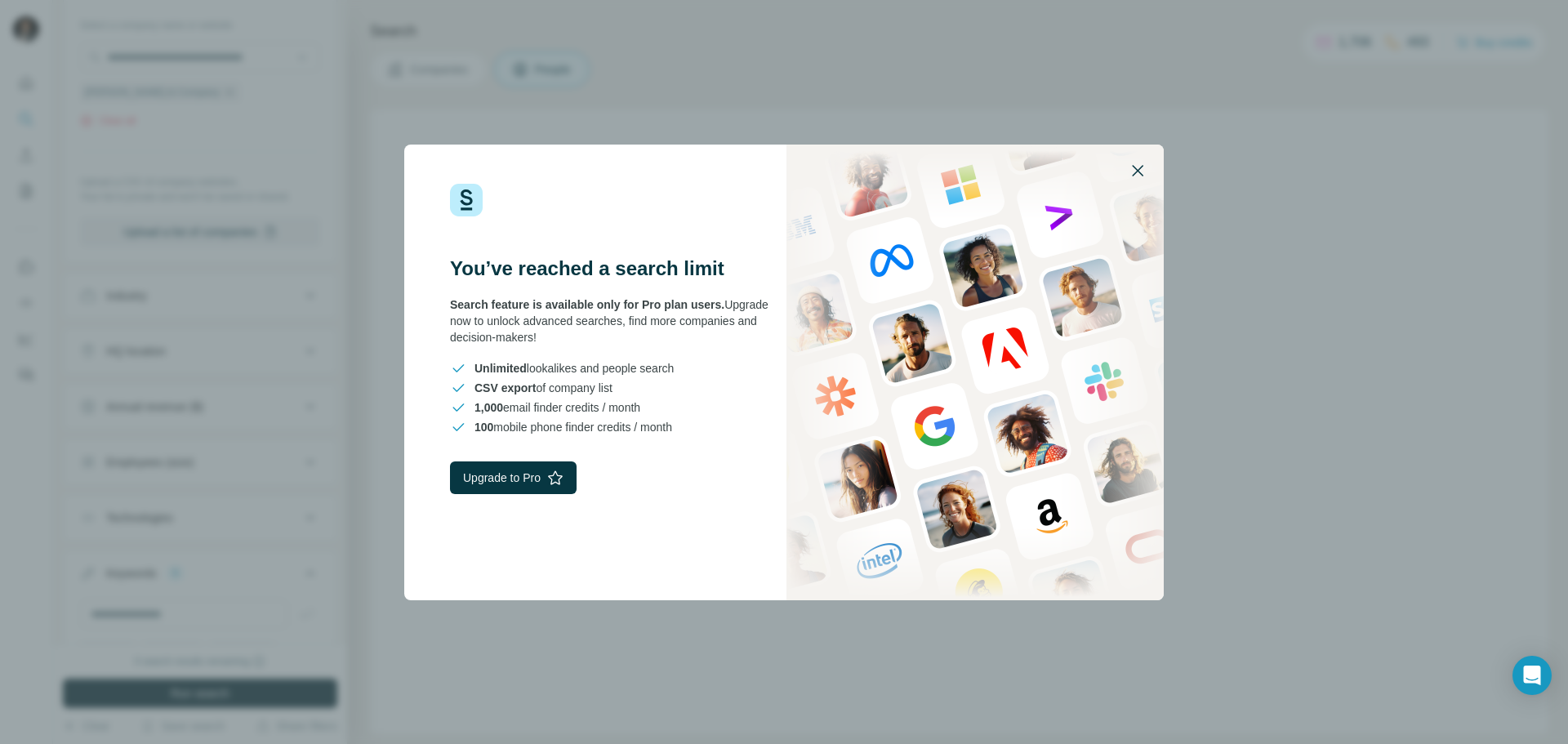
click at [1131, 166] on icon "button" at bounding box center [1138, 171] width 20 height 20
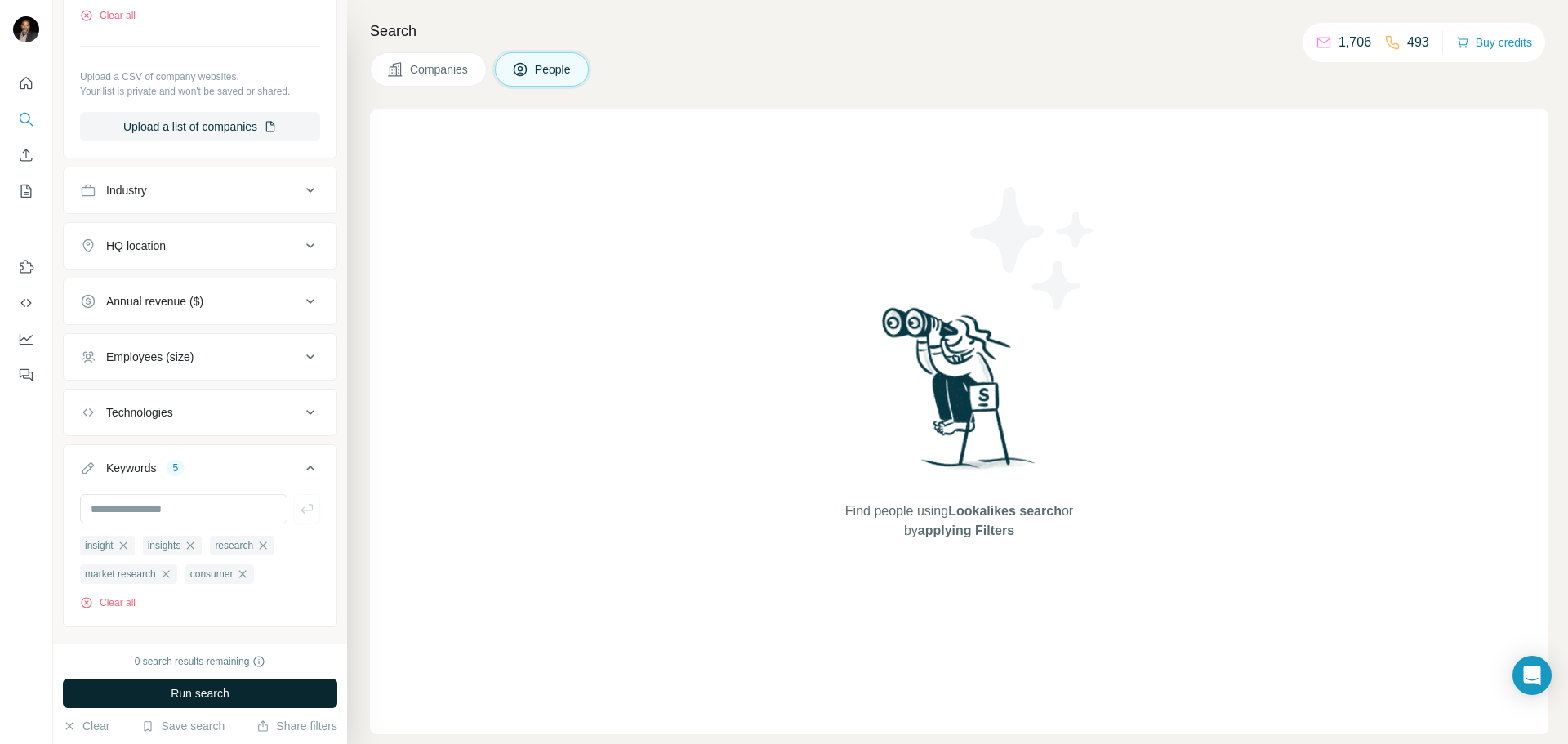
scroll to position [610, 0]
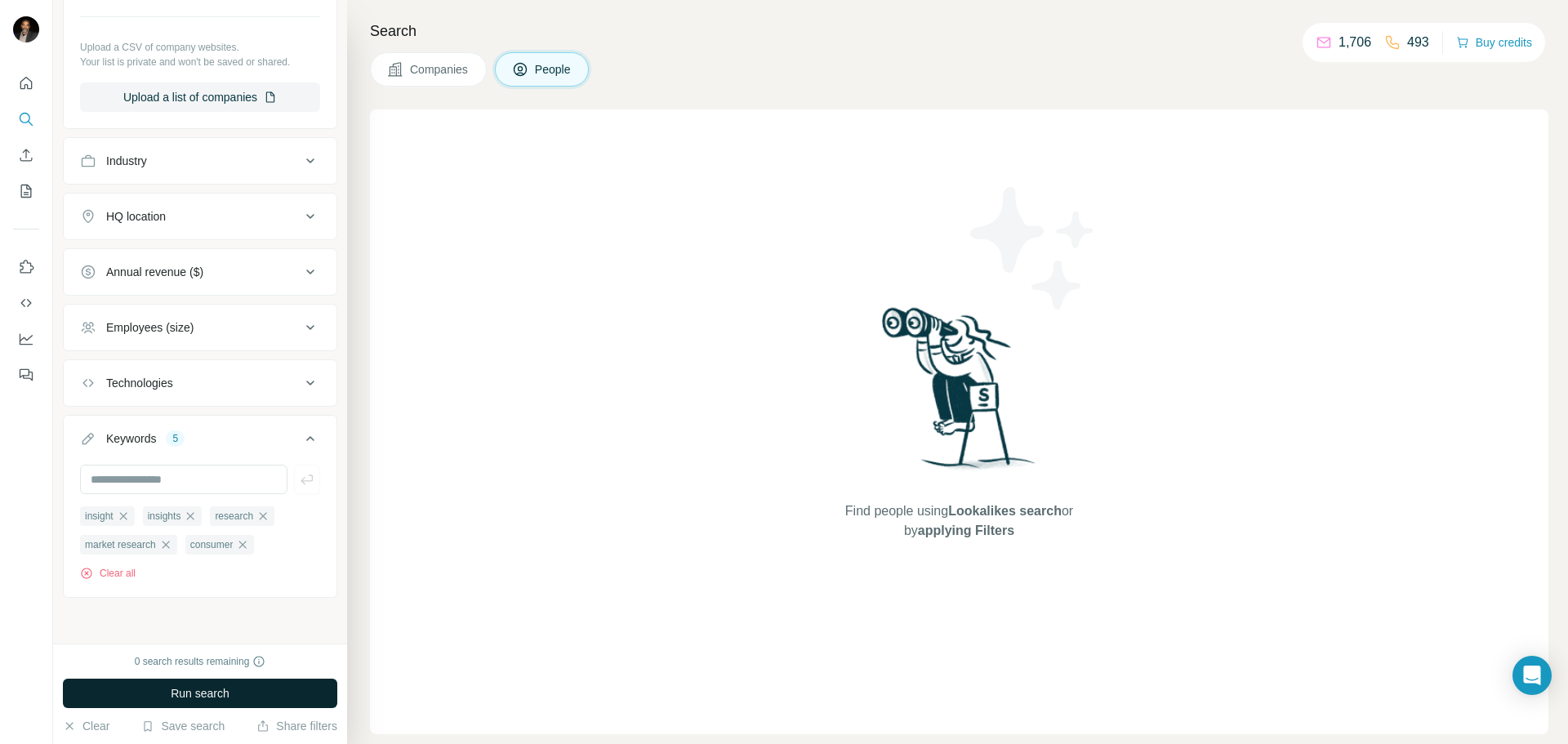
click at [228, 693] on span "Run search" at bounding box center [199, 693] width 59 height 16
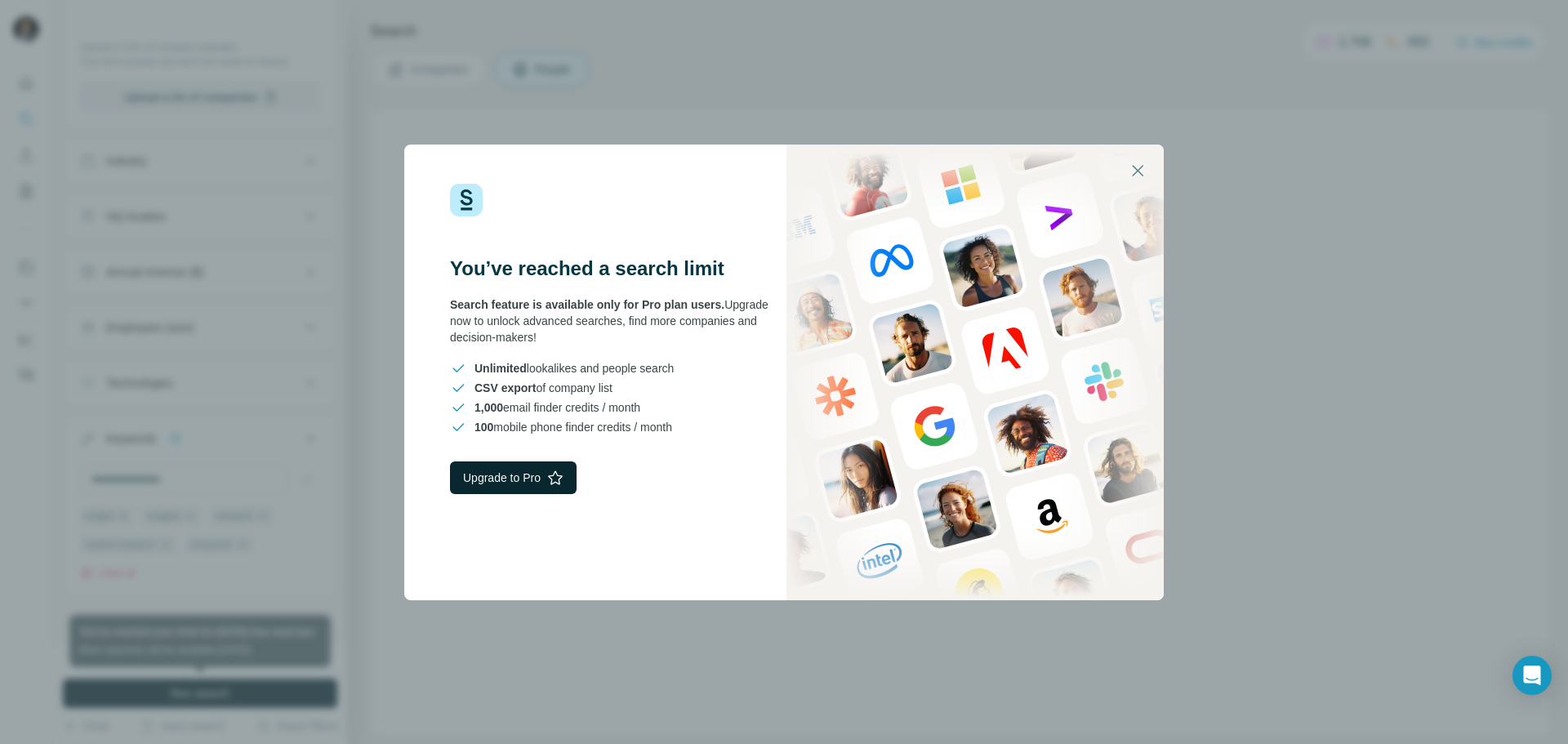
click at [534, 486] on button "Upgrade to Pro" at bounding box center [514, 478] width 127 height 33
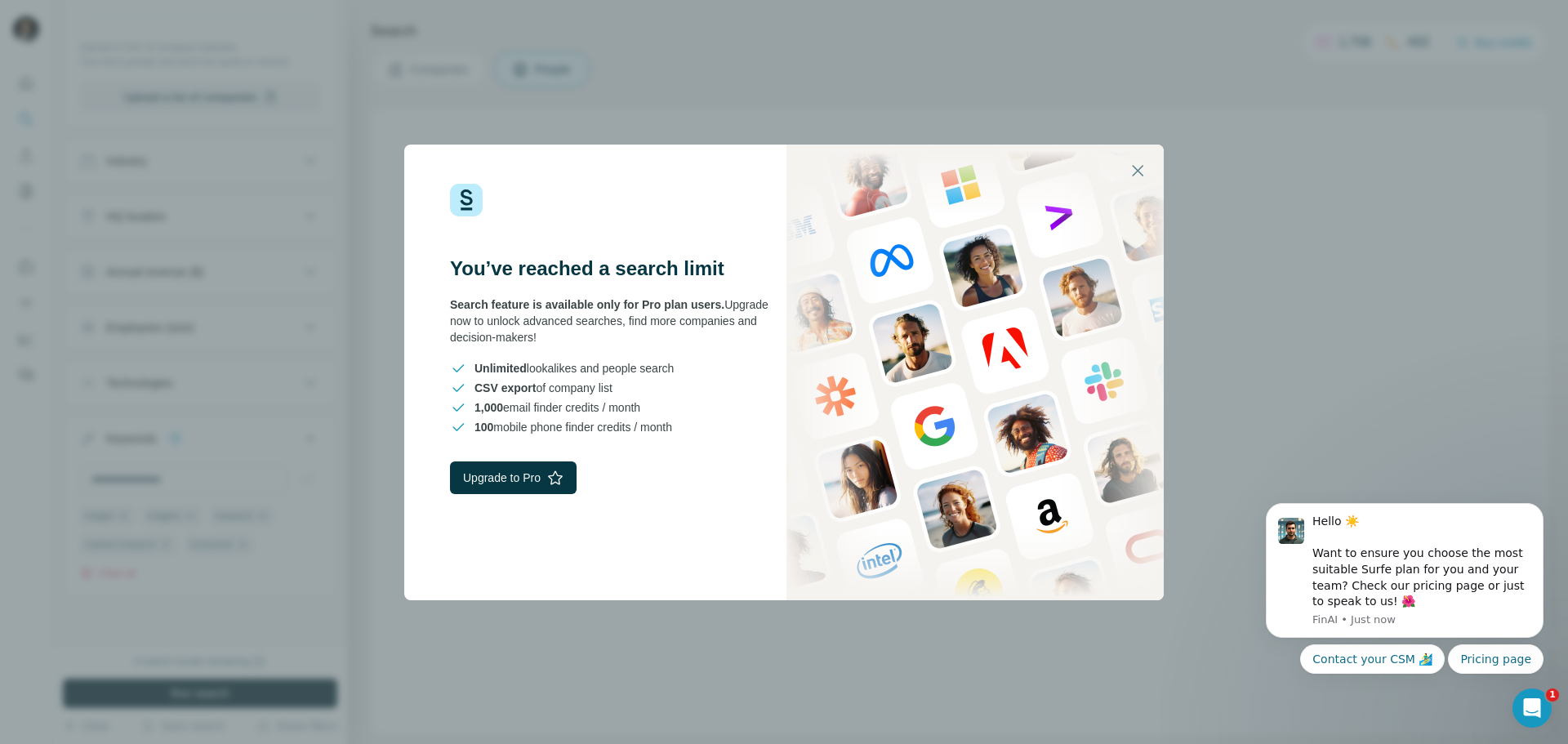
scroll to position [0, 0]
click at [1132, 170] on icon "button" at bounding box center [1138, 171] width 20 height 20
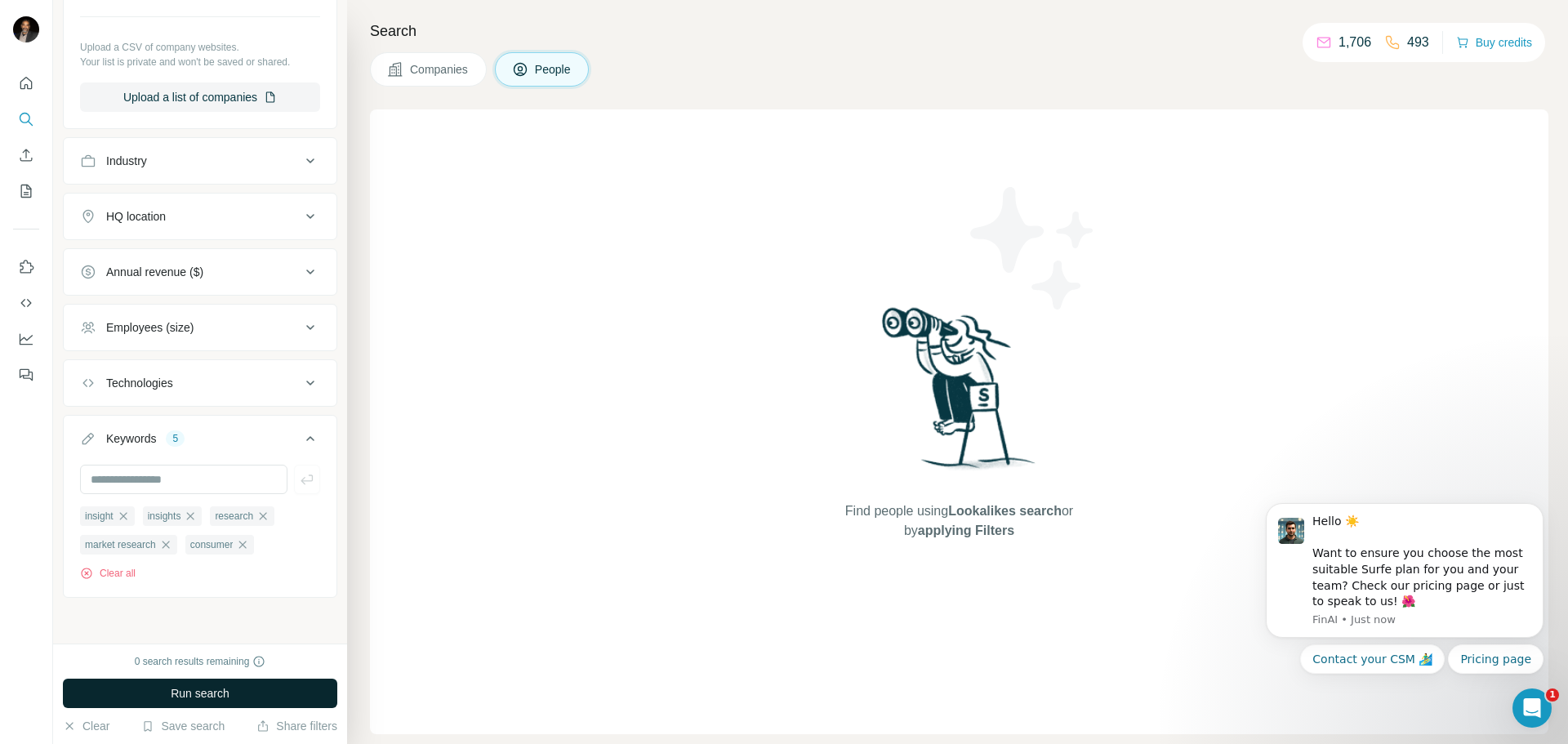
click at [280, 690] on button "Run search" at bounding box center [199, 693] width 274 height 29
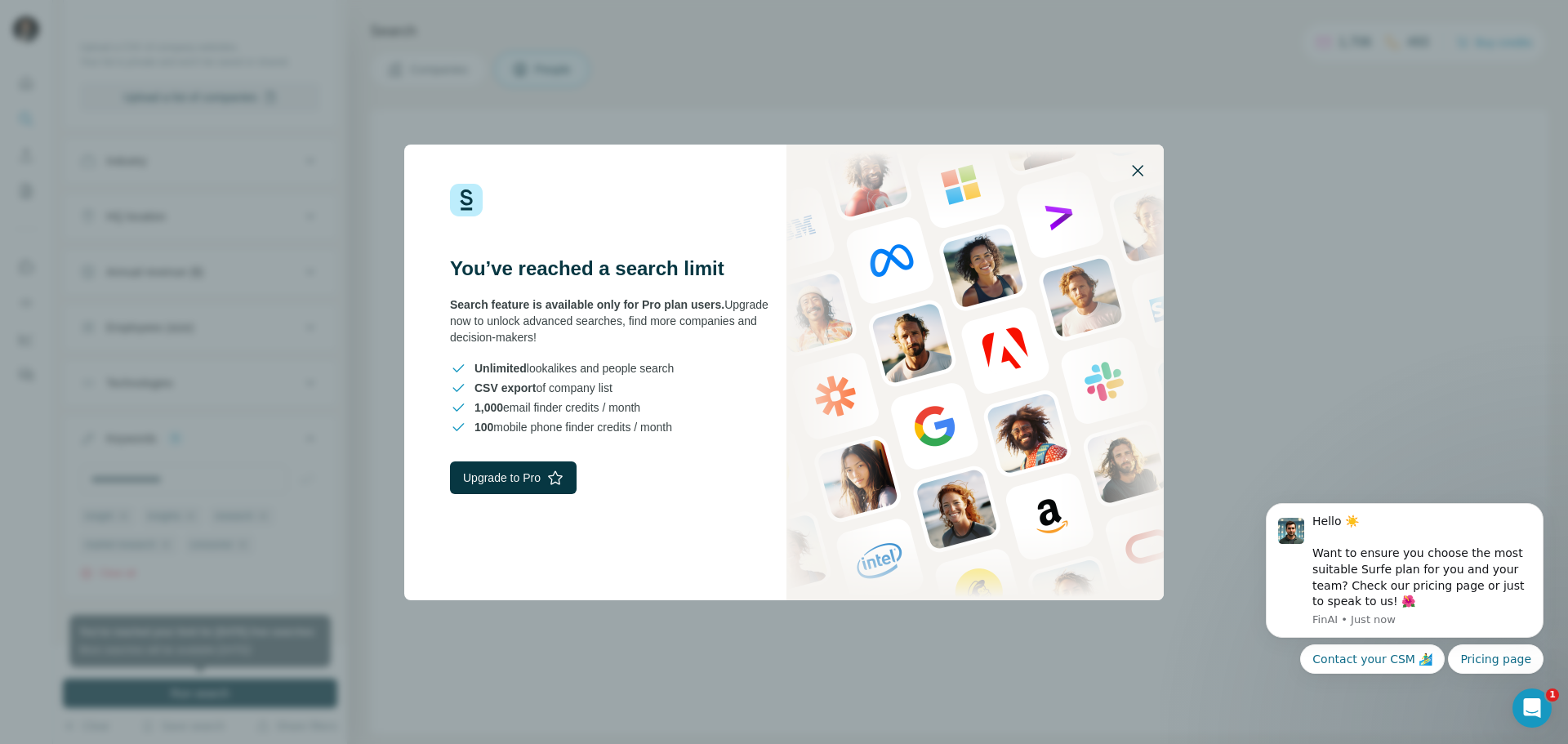
click at [1135, 169] on icon "button" at bounding box center [1138, 171] width 20 height 20
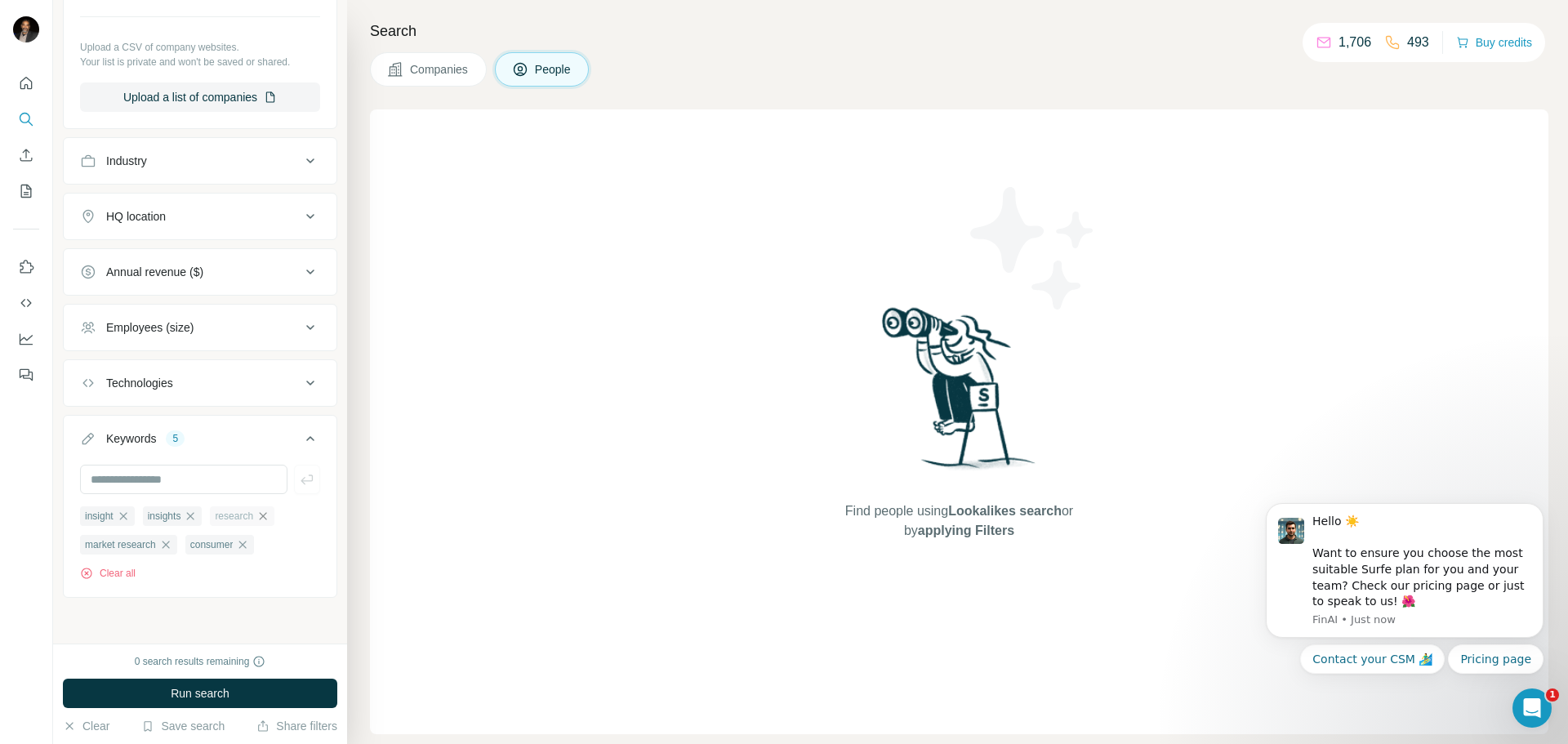
click at [266, 510] on icon "button" at bounding box center [263, 517] width 13 height 13
click at [193, 515] on icon "button" at bounding box center [190, 517] width 13 height 13
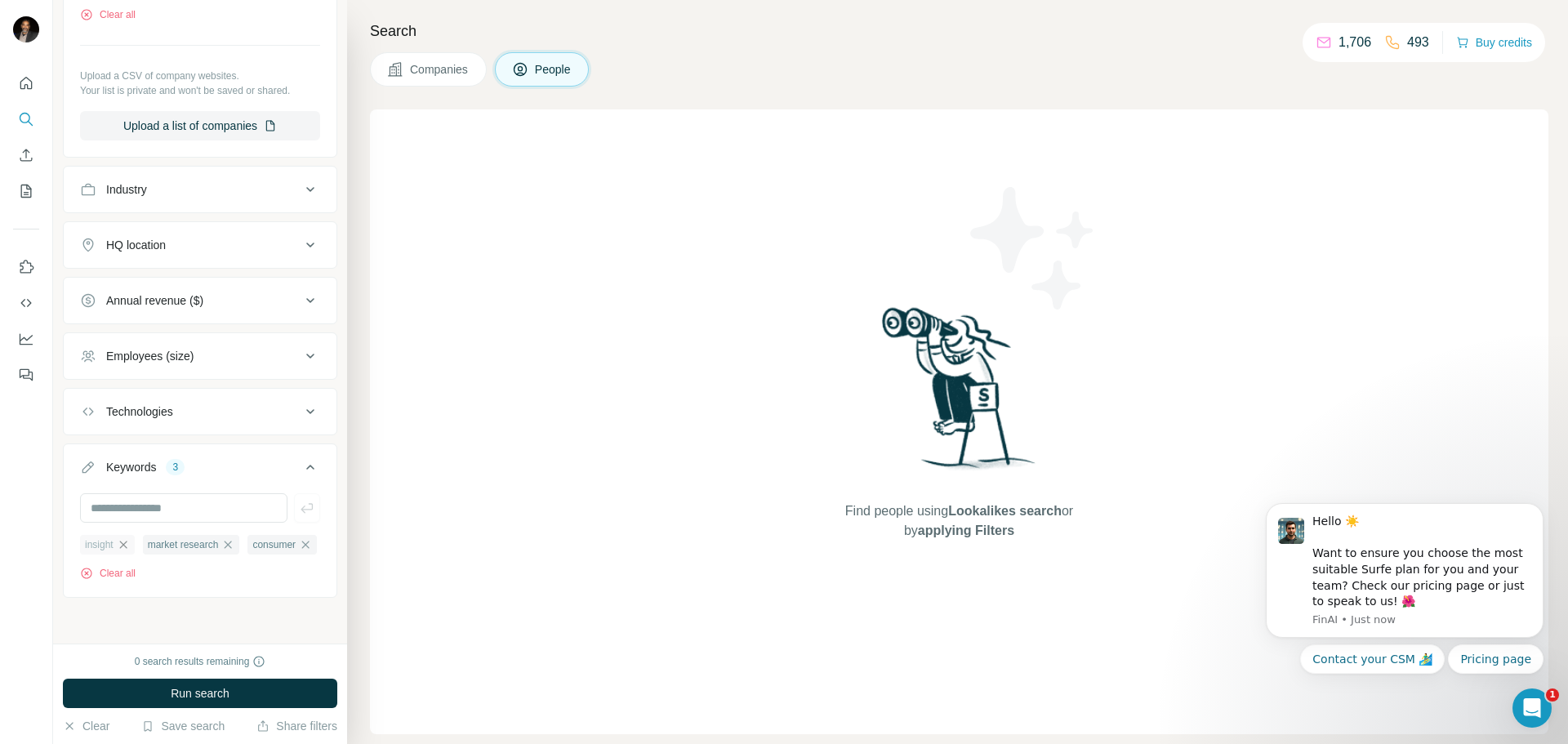
click at [124, 538] on icon "button" at bounding box center [123, 545] width 13 height 13
click at [249, 546] on icon "button" at bounding box center [243, 545] width 13 height 13
click at [167, 546] on icon "button" at bounding box center [166, 545] width 13 height 13
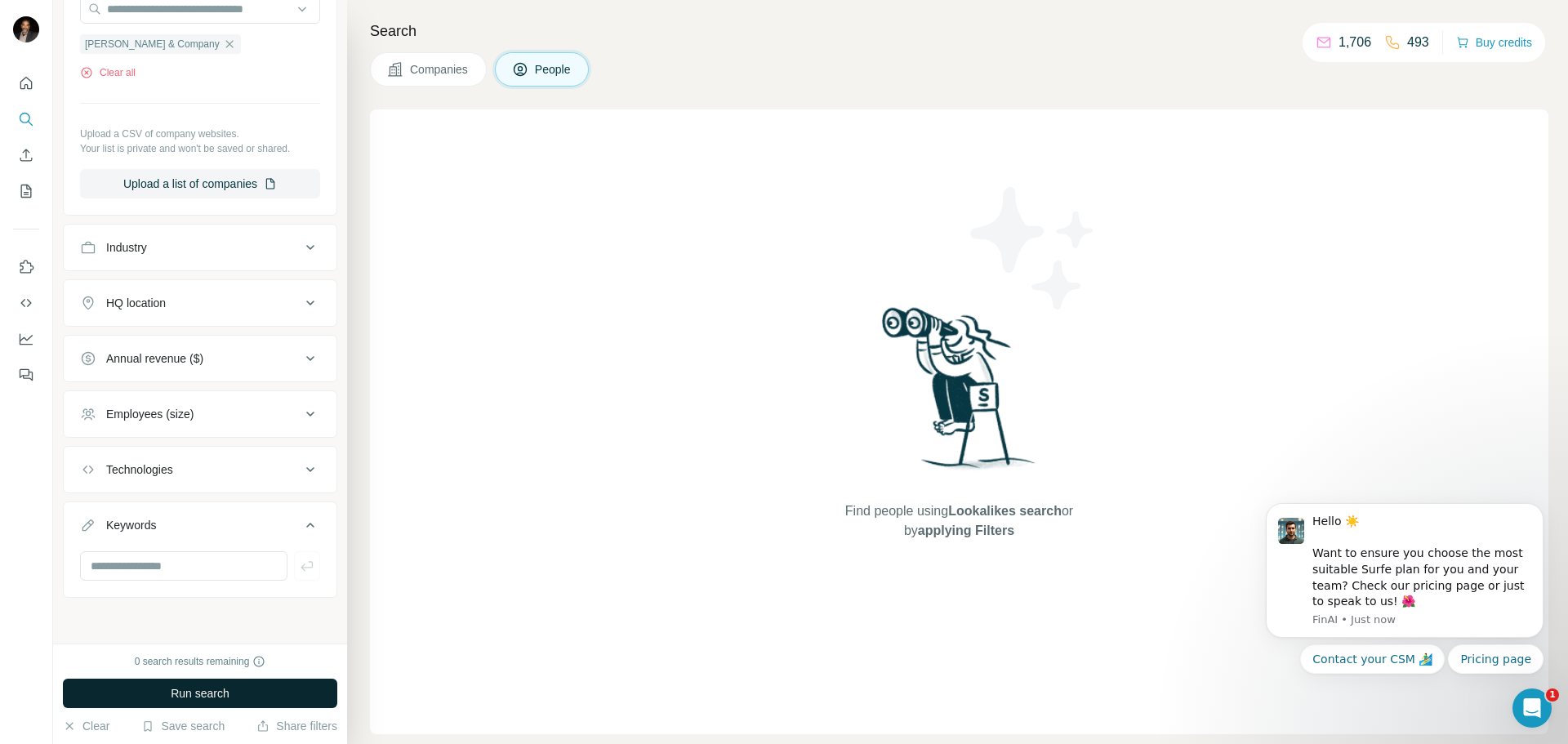
click at [240, 693] on button "Run search" at bounding box center [199, 693] width 274 height 29
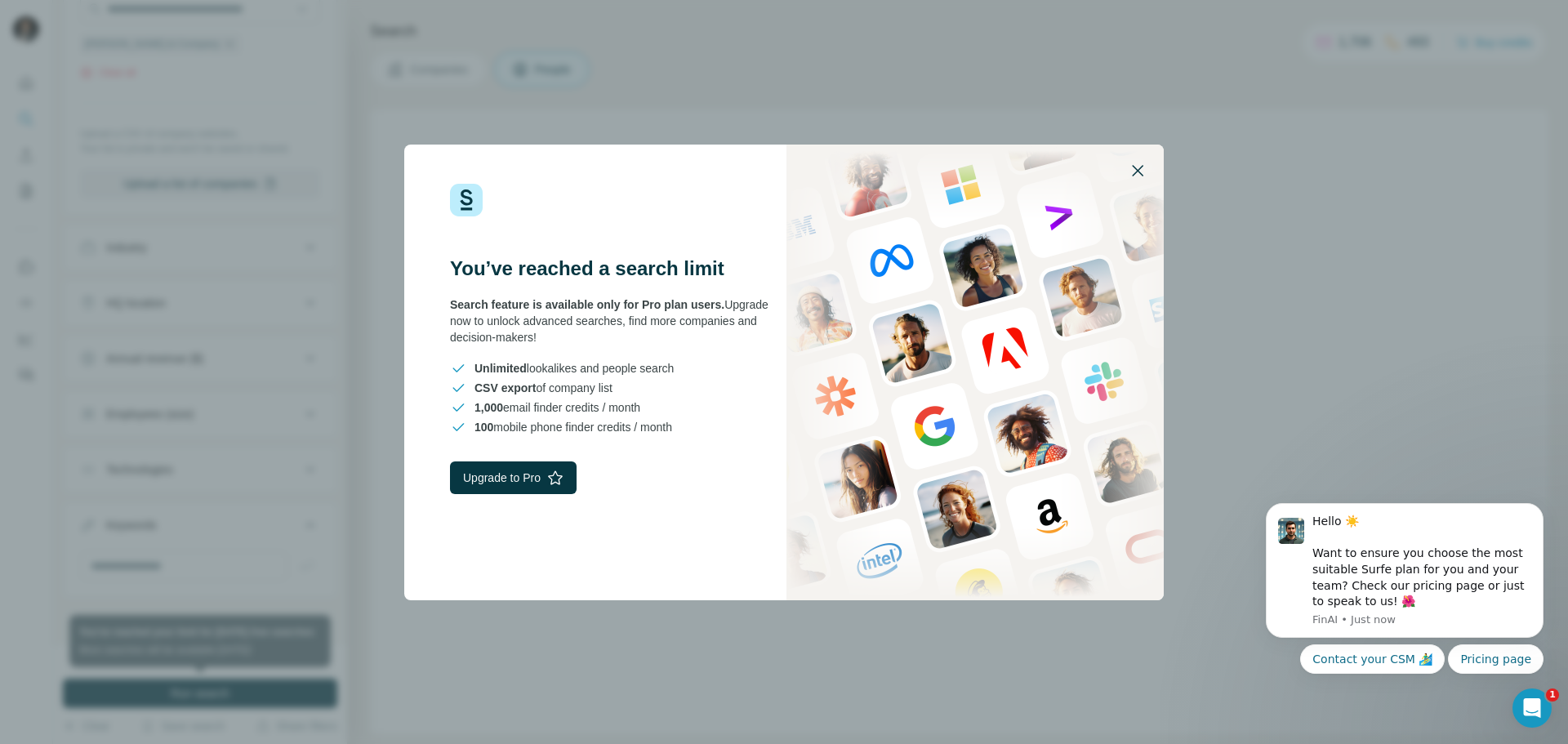
click at [1134, 164] on icon "button" at bounding box center [1138, 171] width 20 height 20
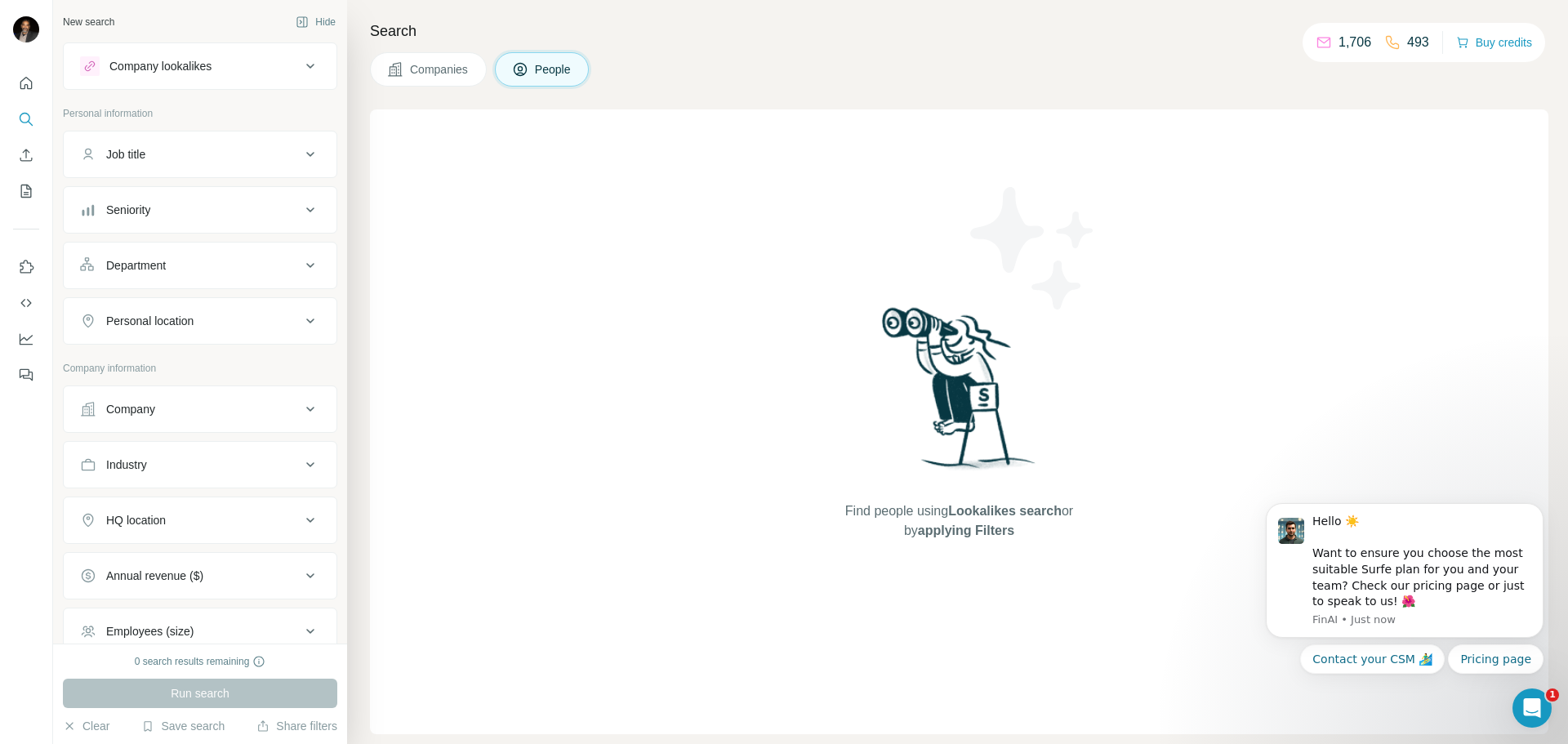
click at [169, 411] on div "Company" at bounding box center [189, 410] width 220 height 16
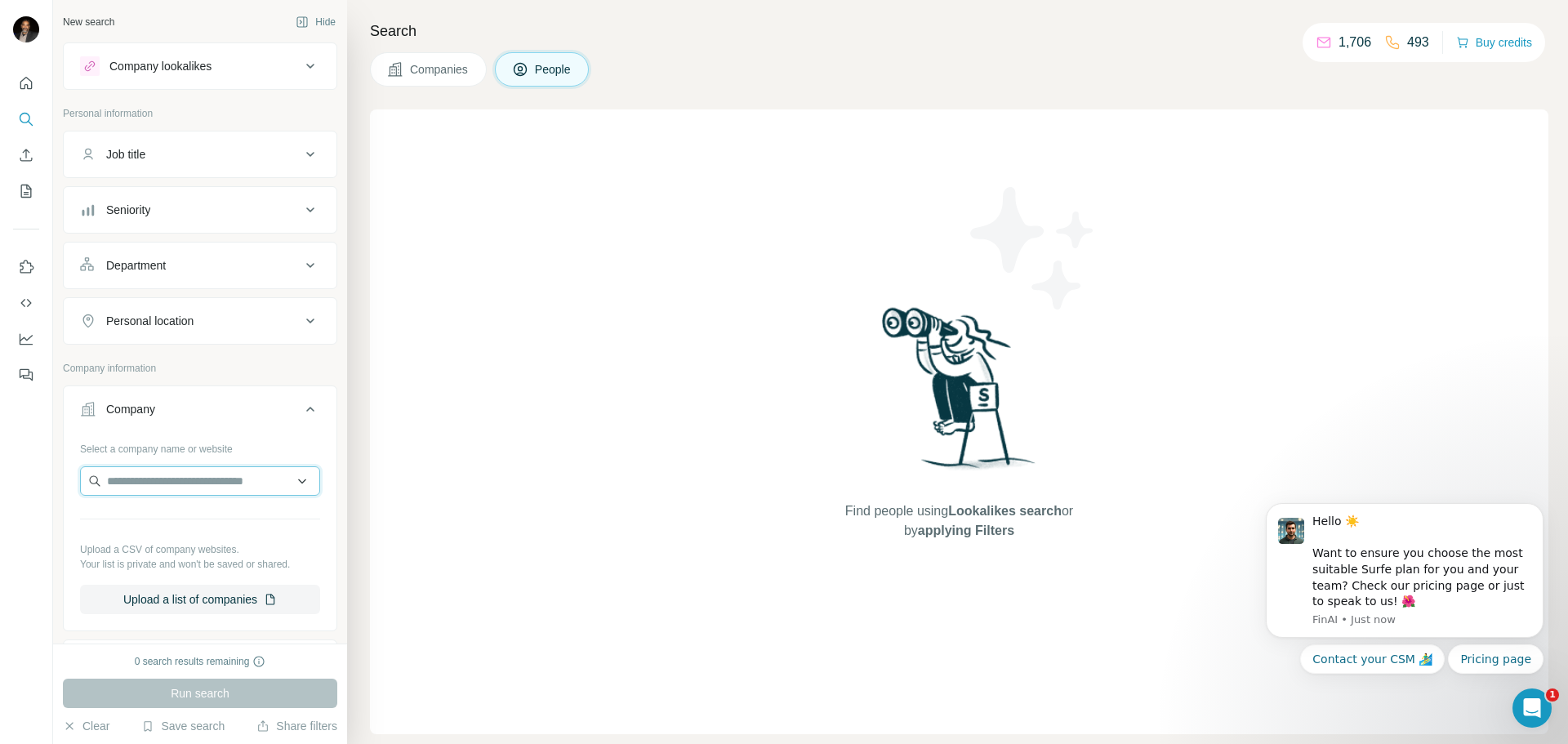
click at [181, 480] on input "text" at bounding box center [199, 481] width 240 height 29
paste input "**********"
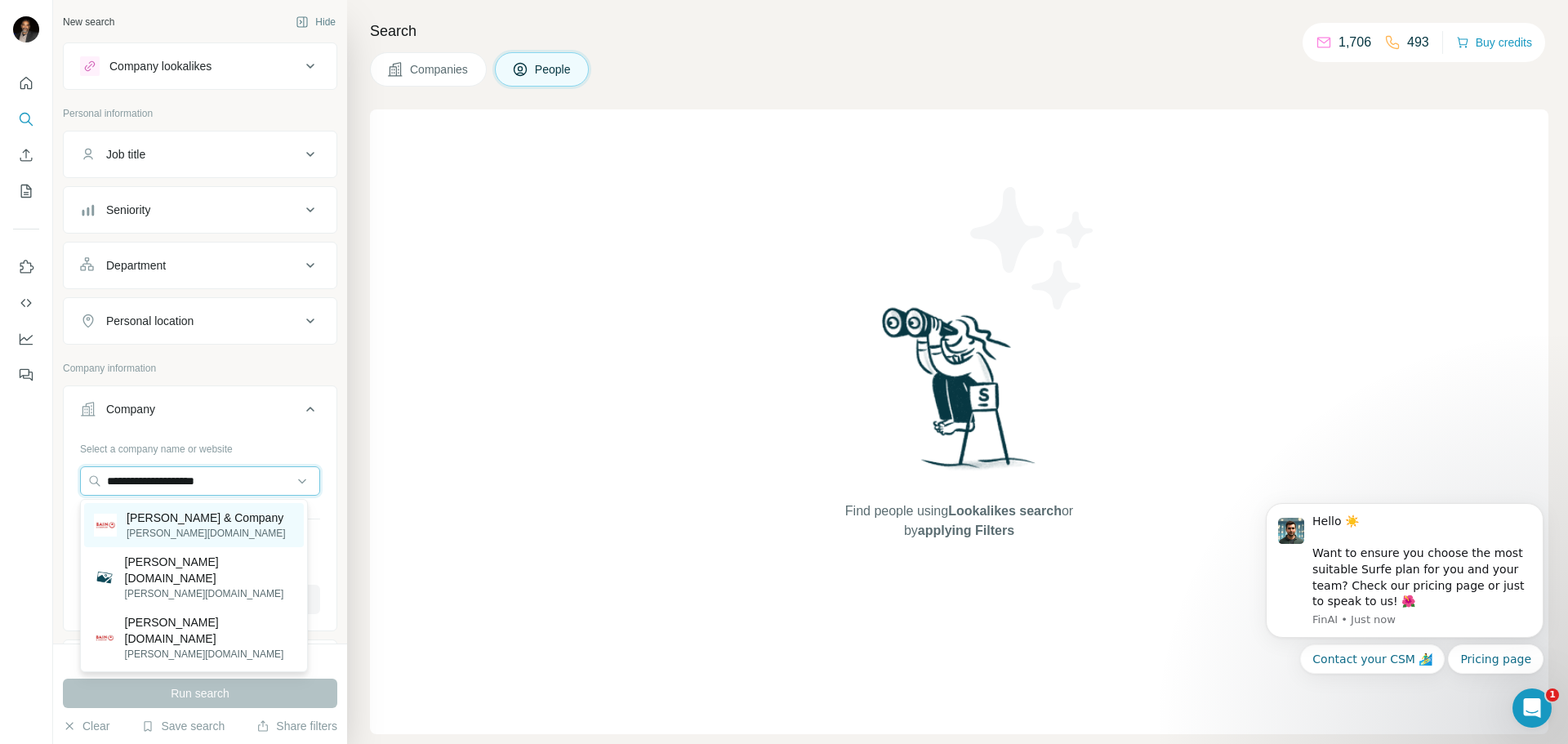
type input "**********"
click at [216, 524] on p "Bain & Company" at bounding box center [207, 518] width 159 height 16
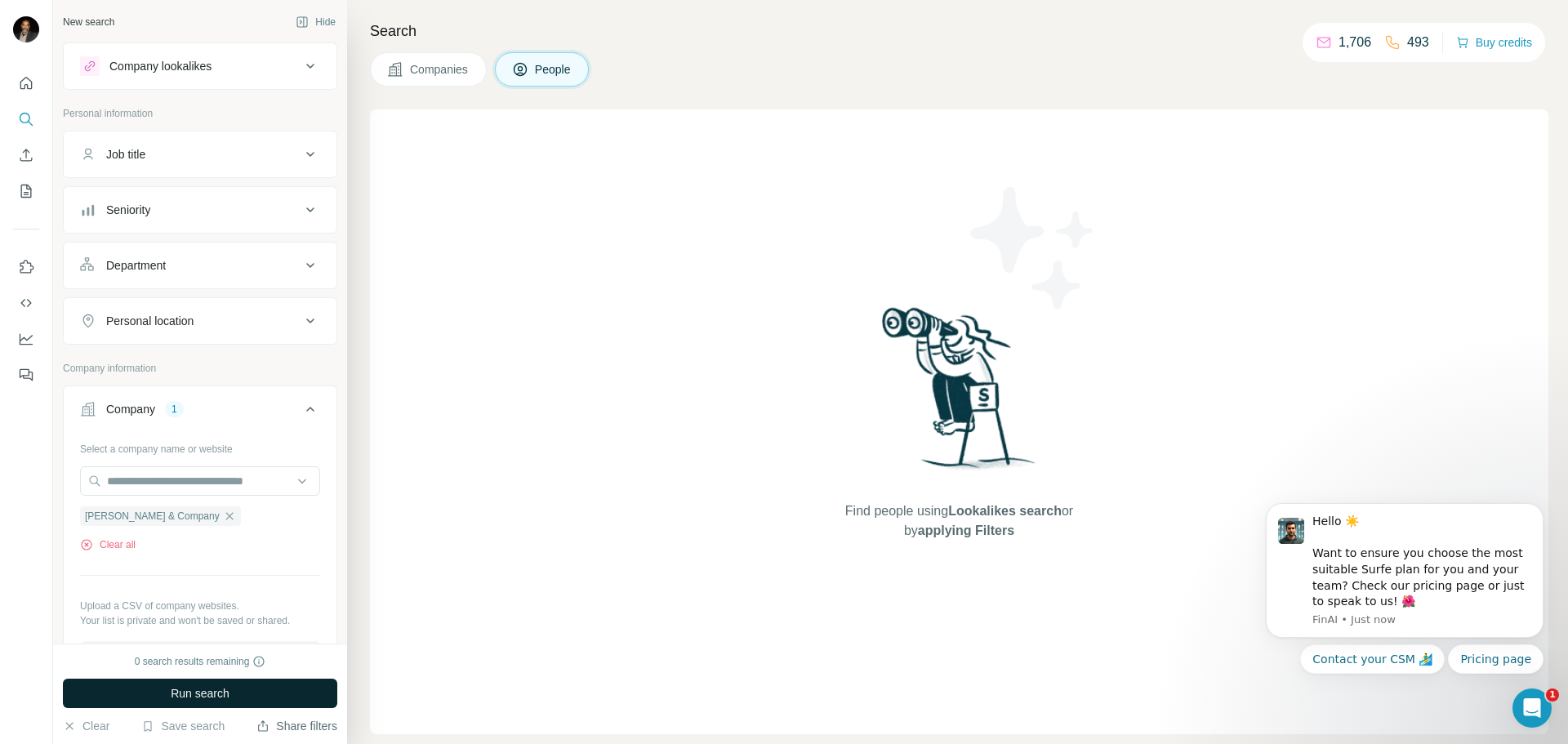
click at [253, 695] on button "Run search" at bounding box center [199, 693] width 274 height 29
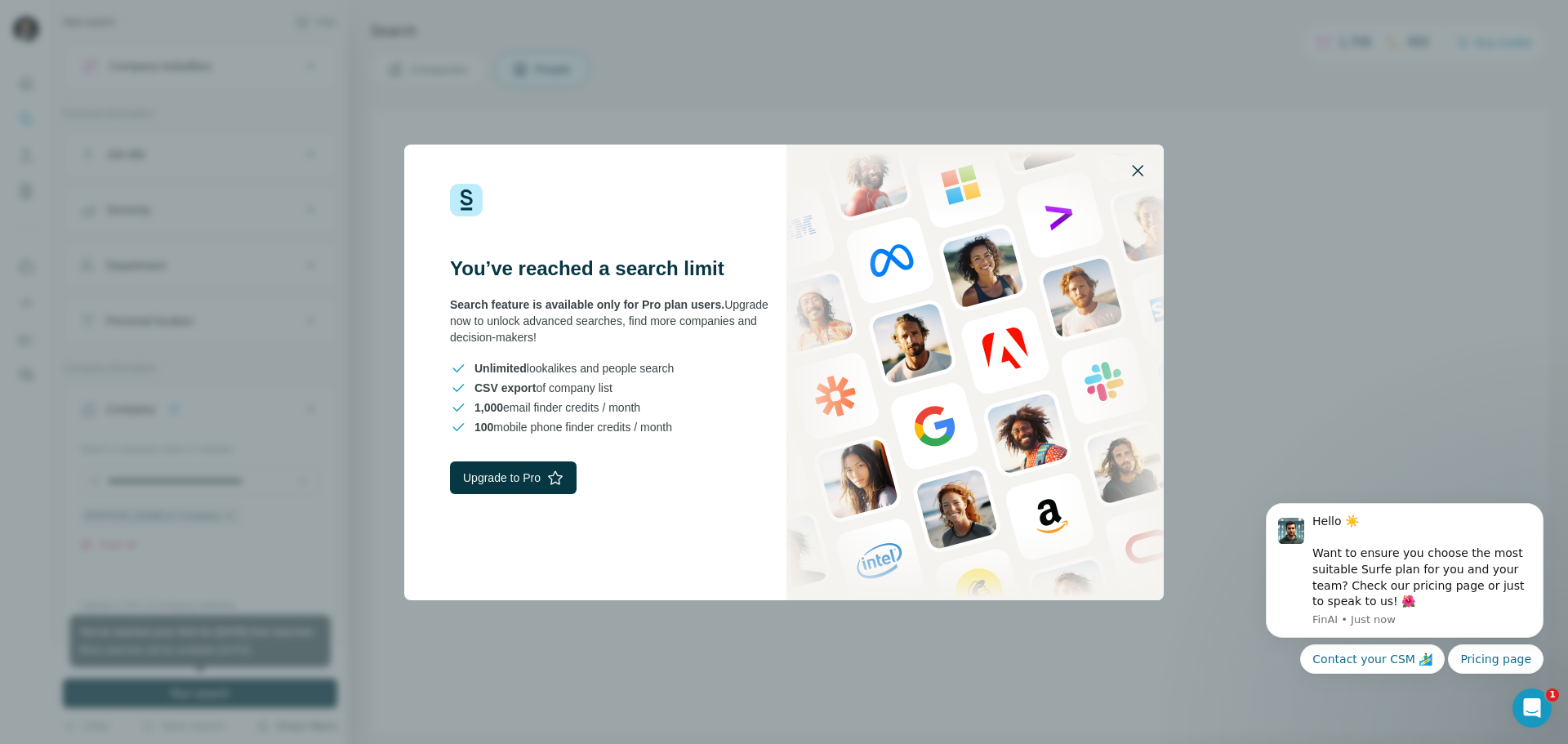
click at [1133, 170] on icon "button" at bounding box center [1138, 171] width 20 height 20
